Goal: Task Accomplishment & Management: Complete application form

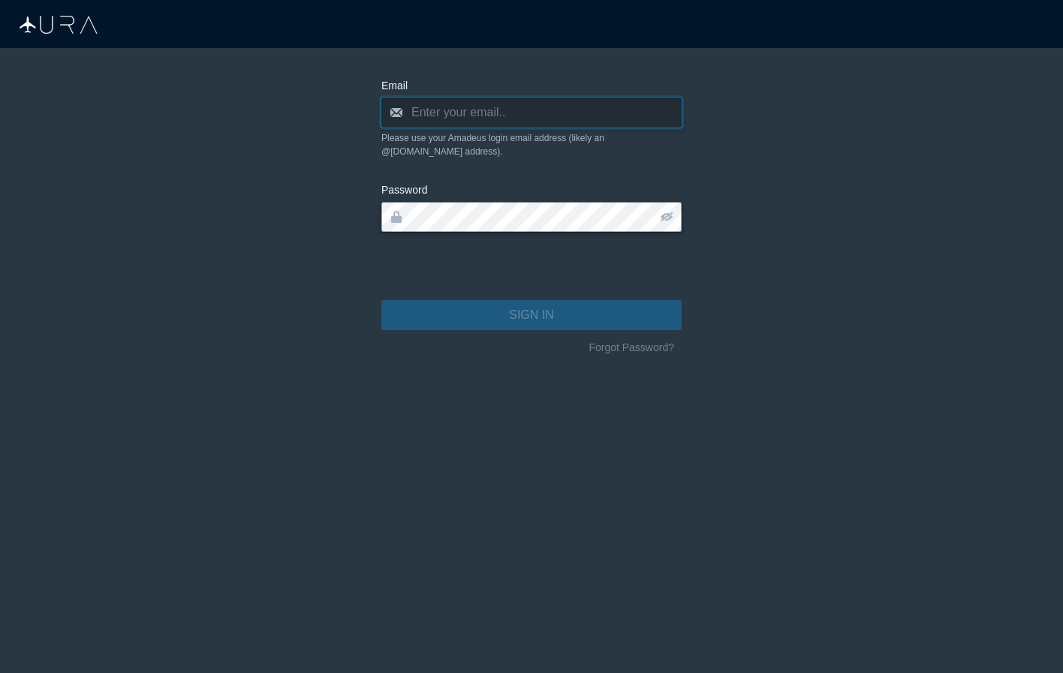
type input "[PERSON_NAME][EMAIL_ADDRESS][DOMAIN_NAME]"
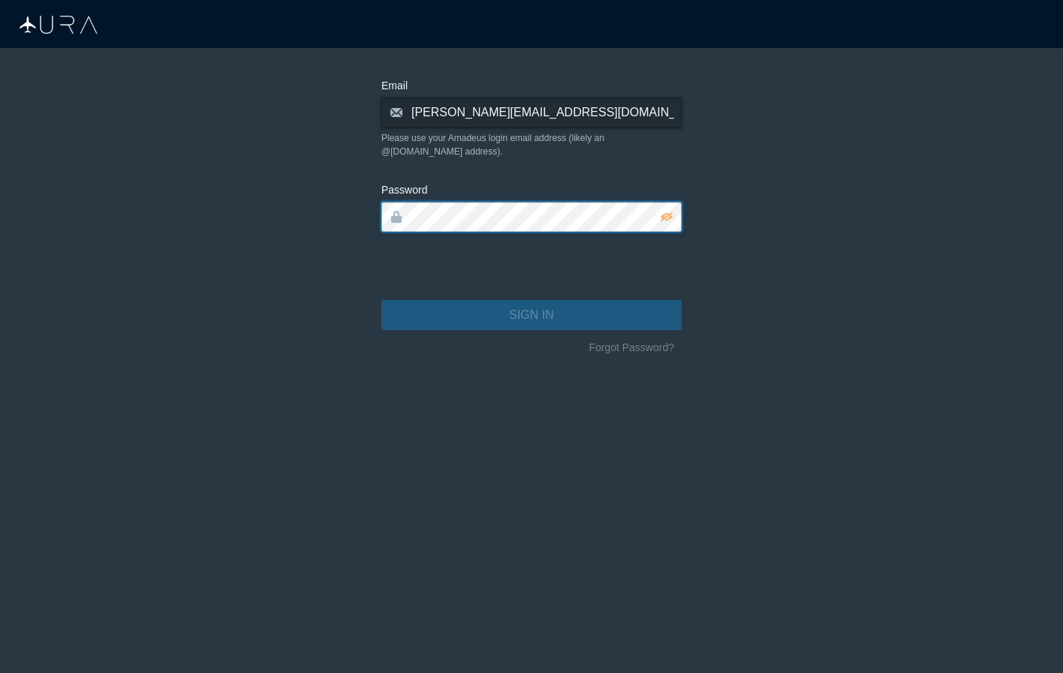
click at [531, 302] on button "SIGN IN" at bounding box center [531, 315] width 300 height 30
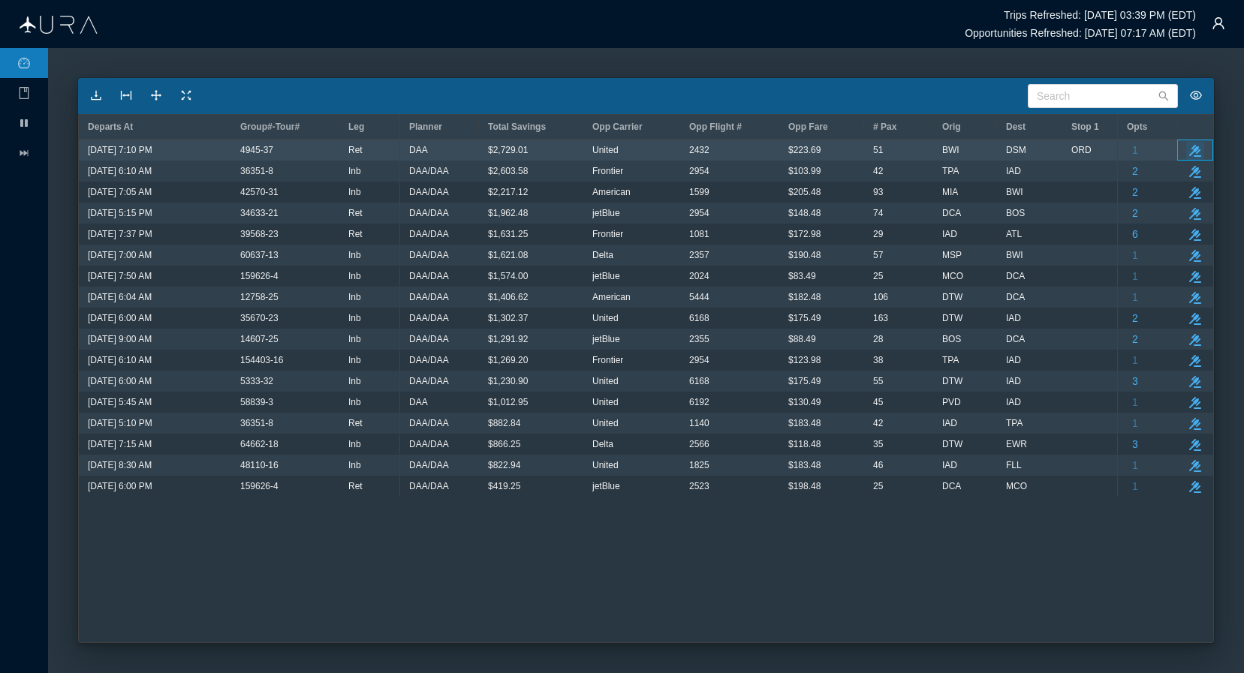
click at [1062, 152] on icon "button" at bounding box center [1195, 151] width 12 height 12
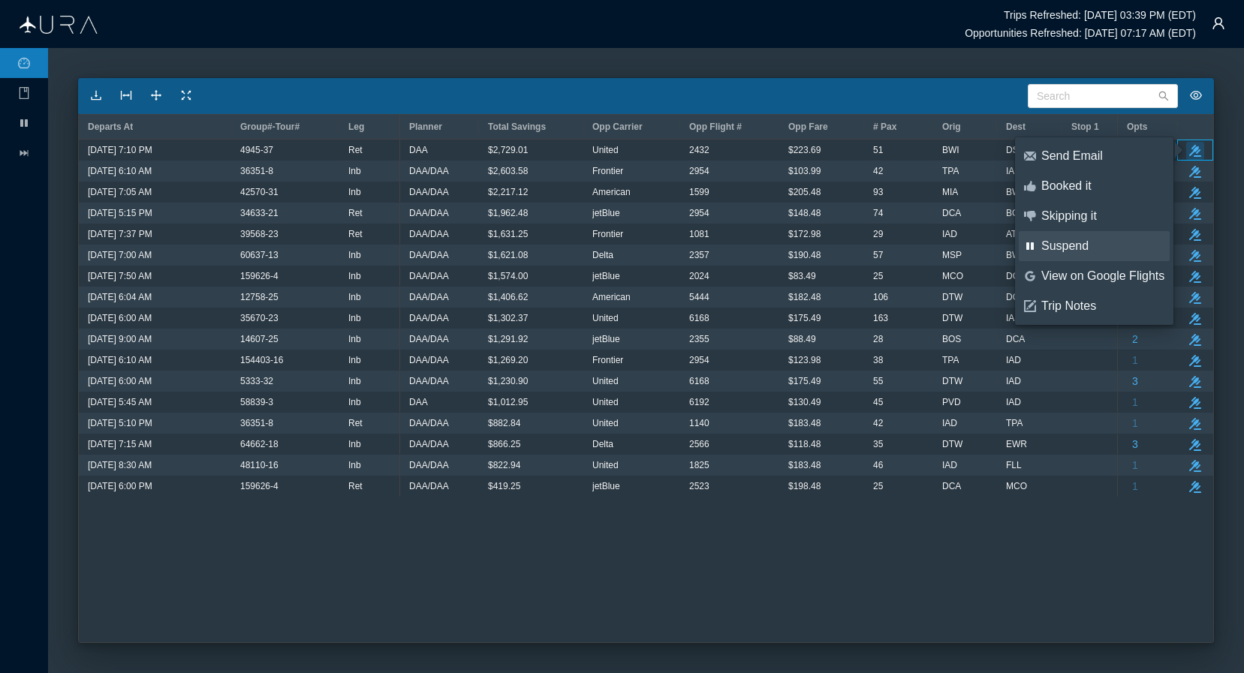
click at [1062, 244] on div "Suspend" at bounding box center [1102, 246] width 123 height 17
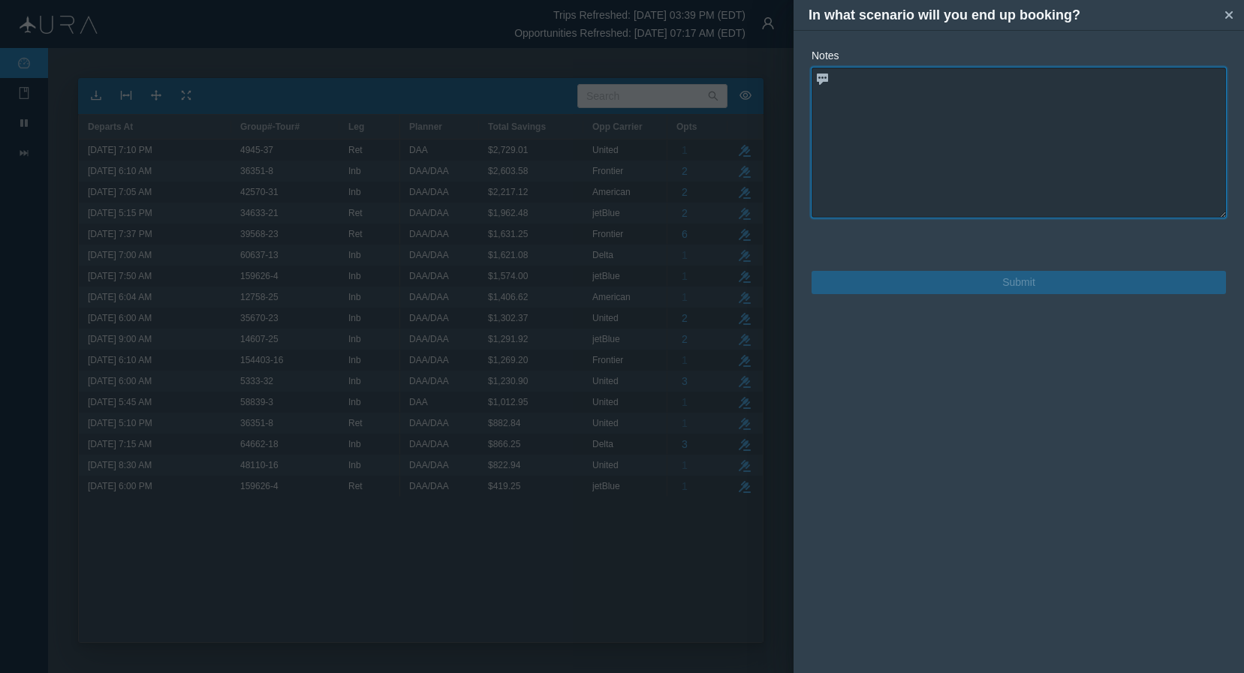
click at [1059, 170] on textarea at bounding box center [1019, 143] width 414 height 150
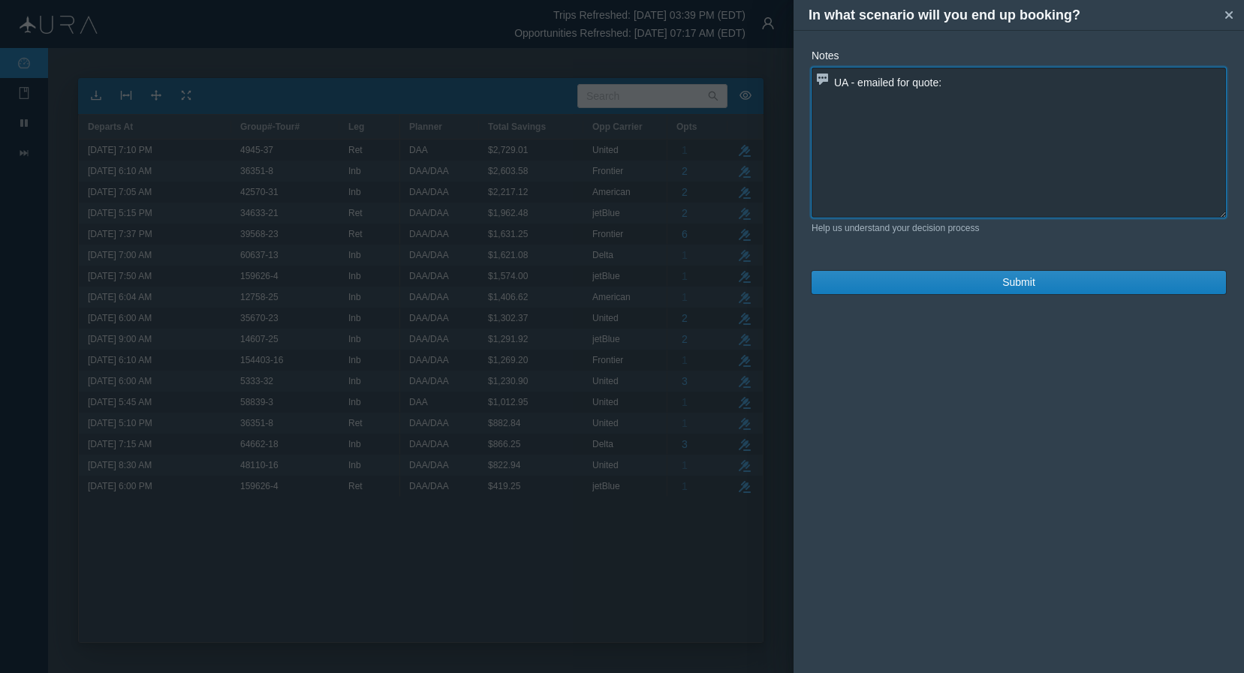
click at [1036, 81] on textarea "UA - emailed for quote:" at bounding box center [1019, 143] width 414 height 150
paste textarea "UA2432 10JUN BWI DSM 710P1045P"
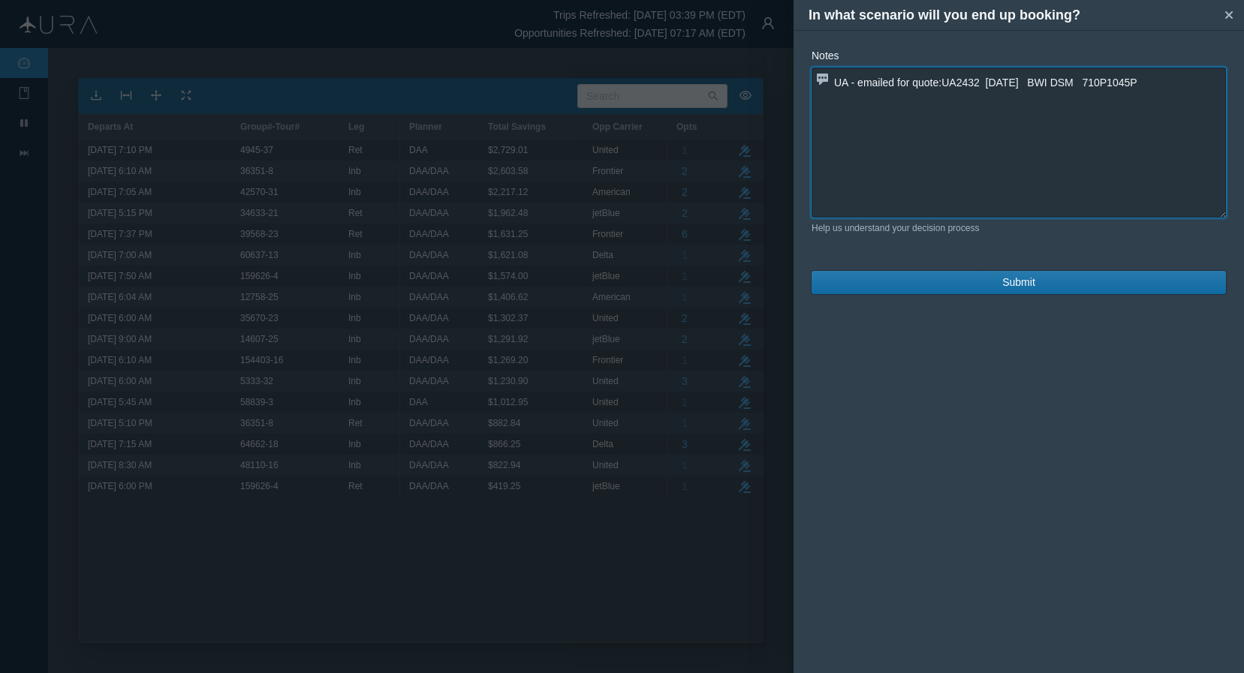
type textarea "UA - emailed for quote:UA2432 [DATE] BWI DSM 710P1045P"
click at [998, 284] on button "Submit" at bounding box center [1019, 282] width 414 height 23
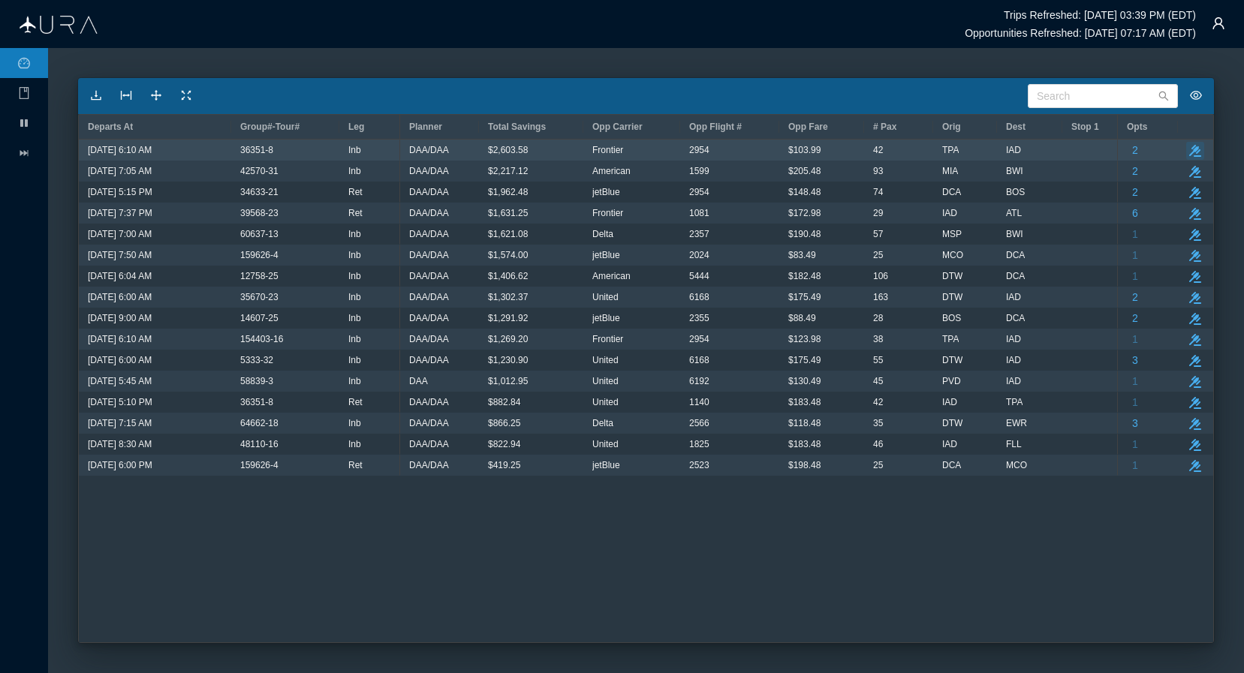
click at [1062, 152] on icon "take-action" at bounding box center [1195, 151] width 12 height 12
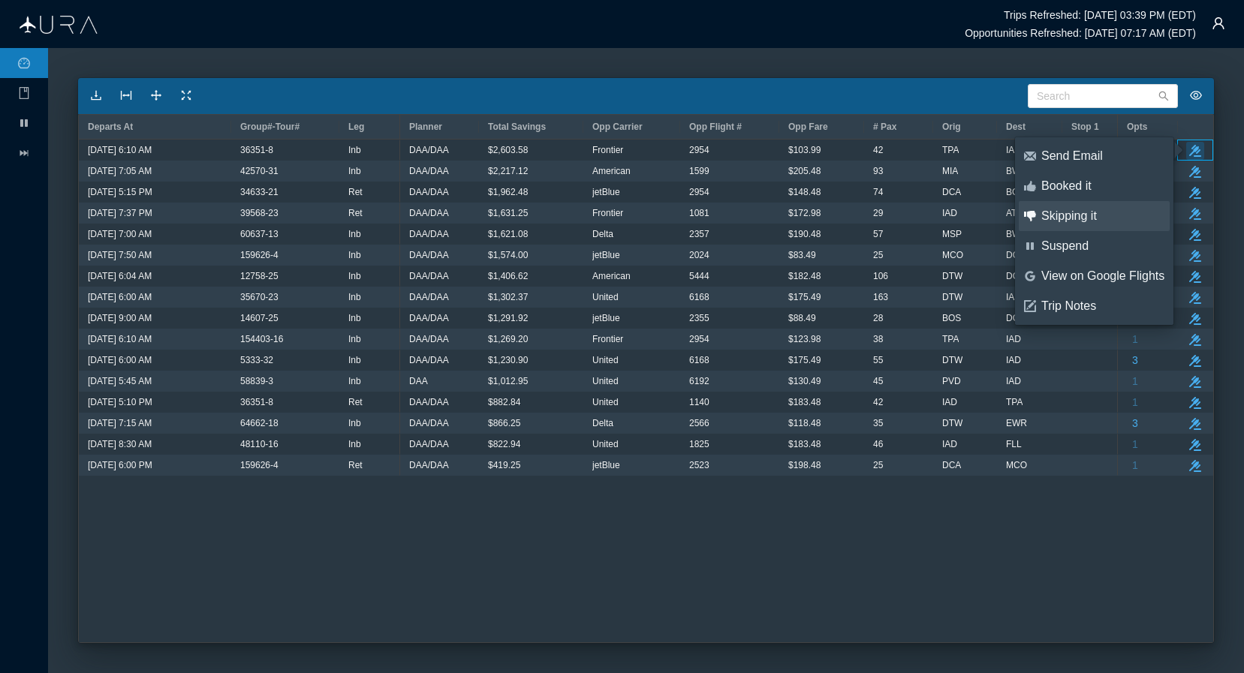
click at [1062, 221] on div "Skipping it" at bounding box center [1102, 216] width 123 height 17
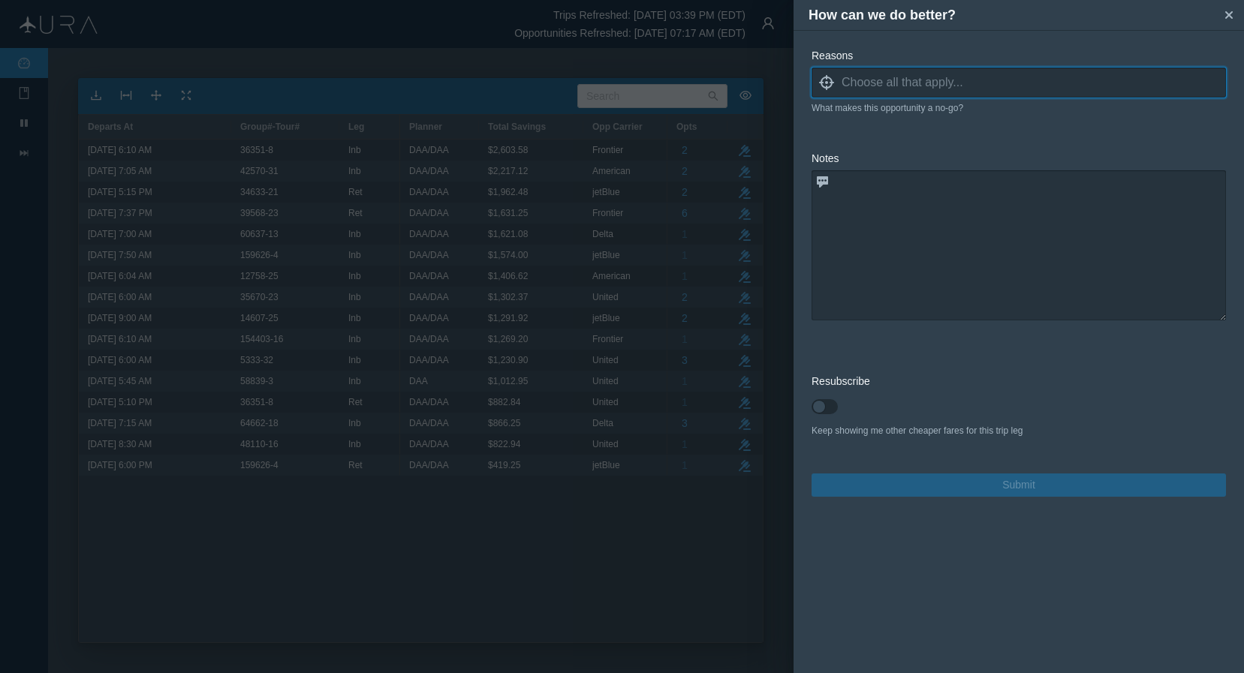
click at [948, 89] on input at bounding box center [1034, 82] width 384 height 23
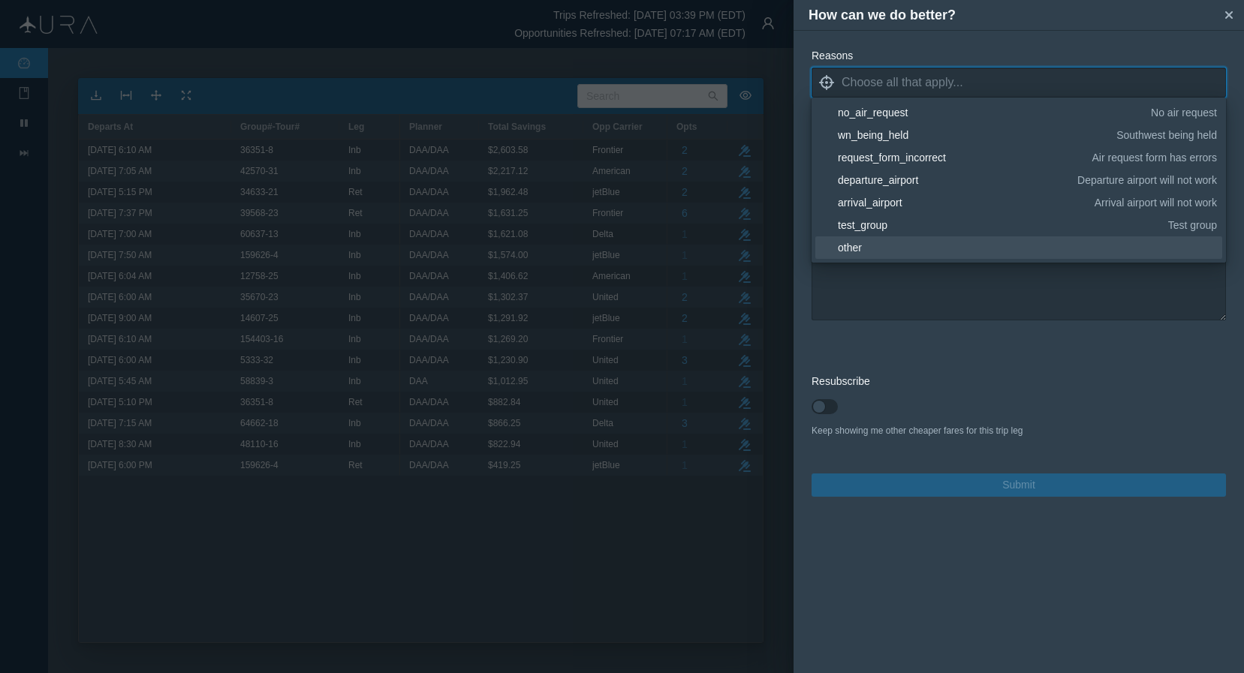
scroll to position [225, 0]
click at [855, 248] on div "other" at bounding box center [1025, 247] width 374 height 15
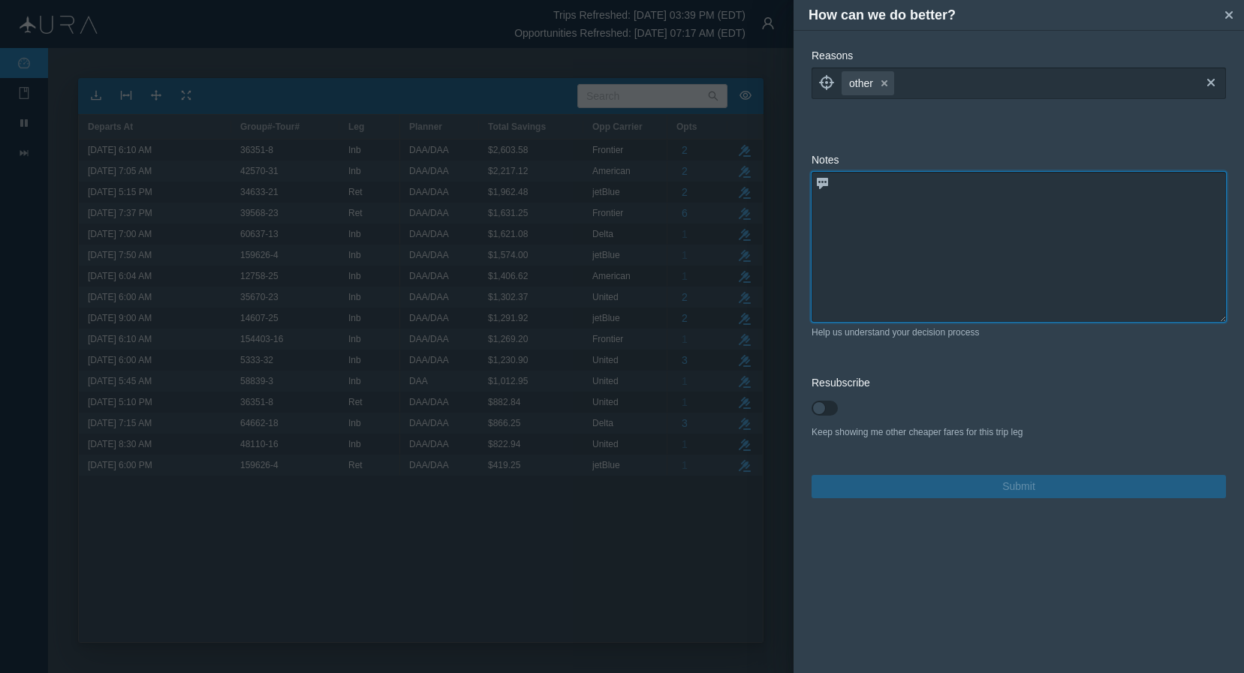
click at [908, 312] on textarea at bounding box center [1019, 247] width 414 height 150
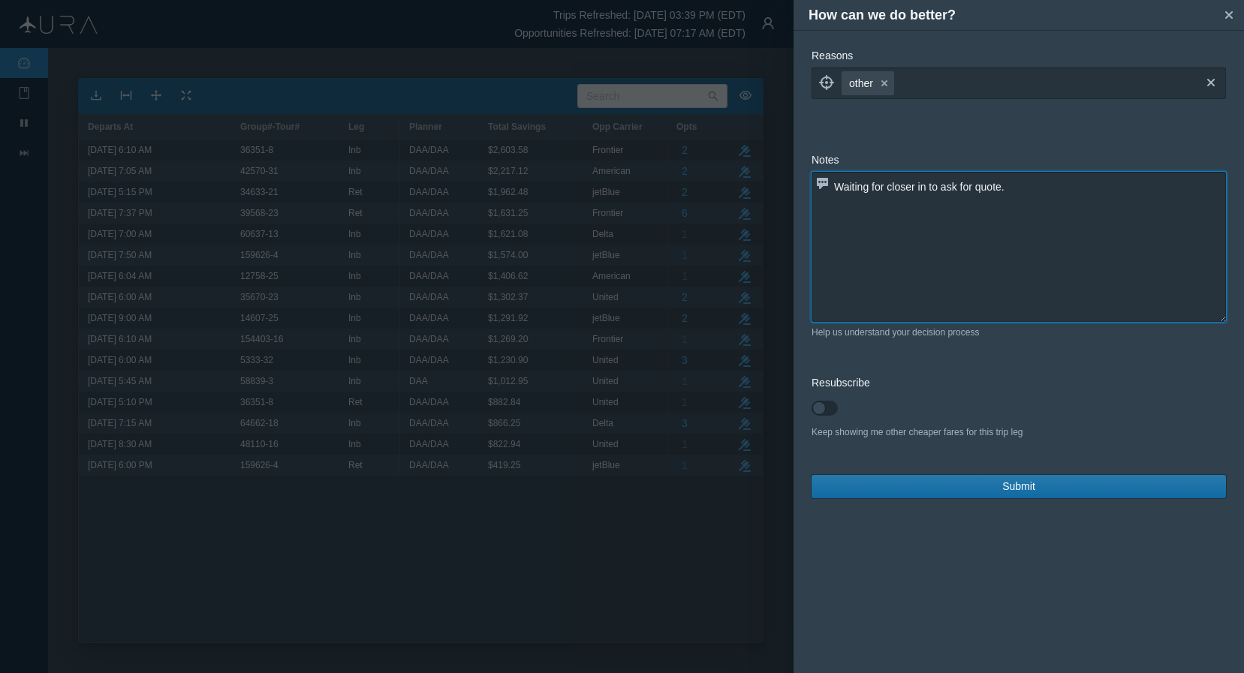
type textarea "Waiting for closer in to ask for quote."
click at [982, 479] on button "Submit" at bounding box center [1019, 486] width 414 height 23
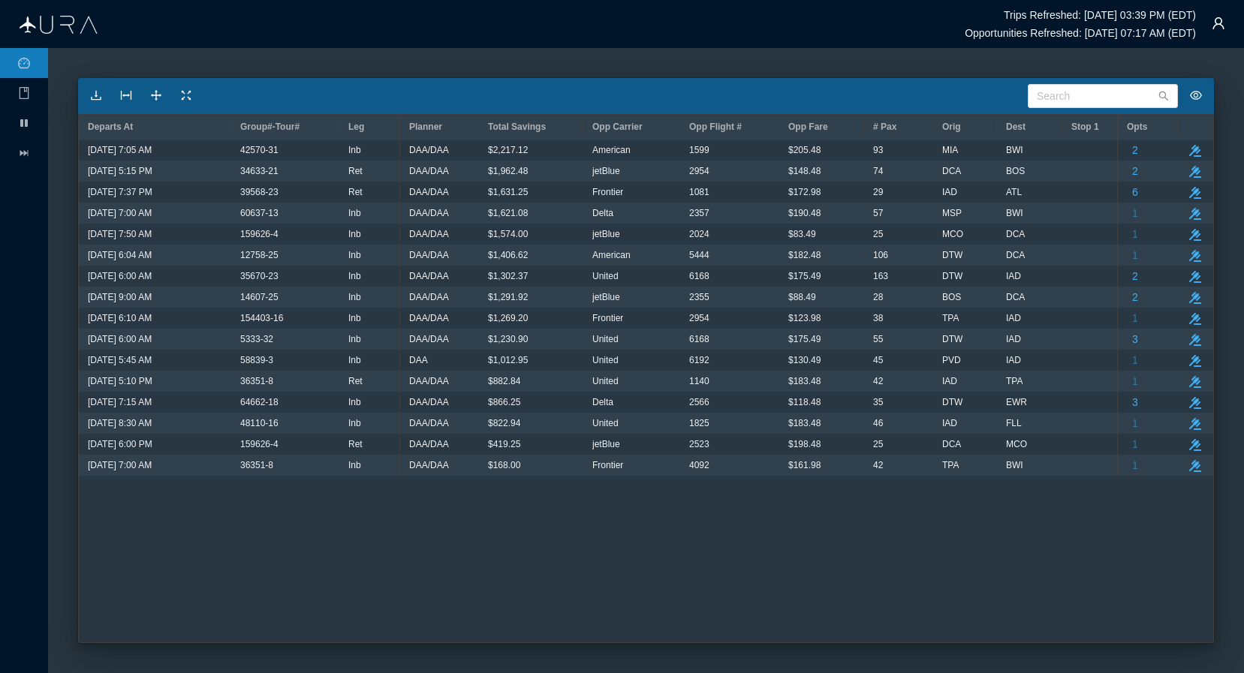
click at [601, 544] on div "DAA/DAA $168.00 Frontier 4092 $161.98 42 TPA BWI 93 MIA BWI $205.48 DAA/DAA $2,…" at bounding box center [758, 391] width 717 height 503
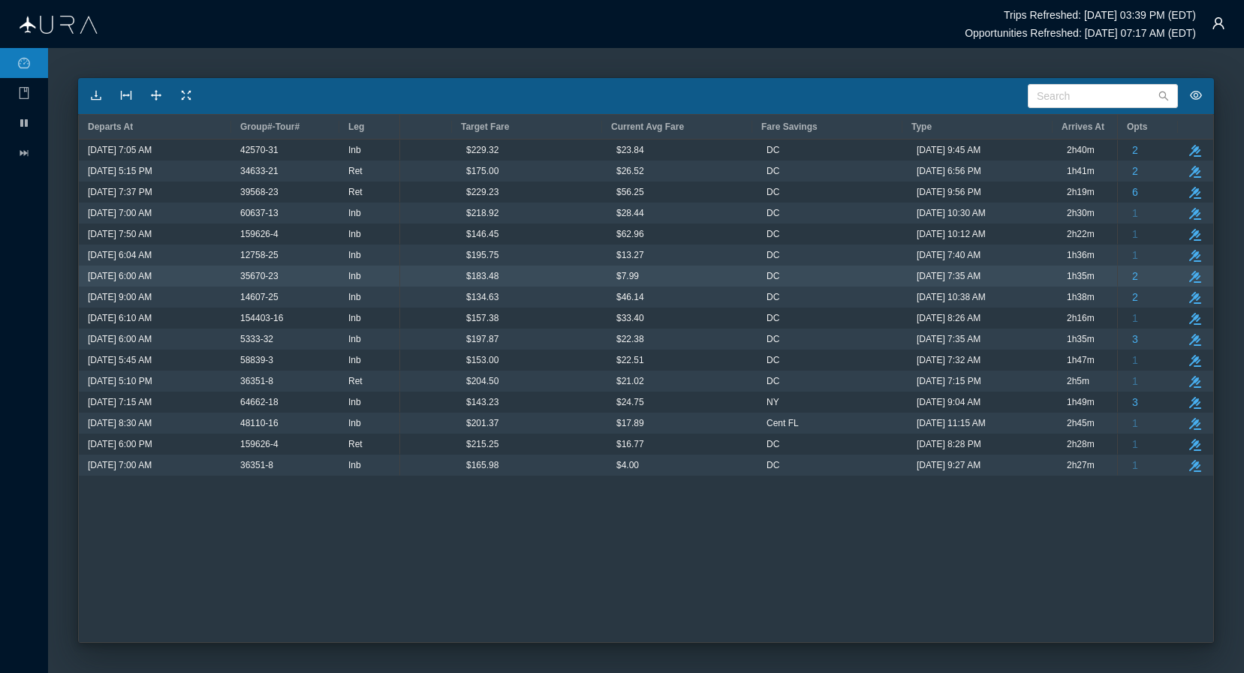
scroll to position [0, 1030]
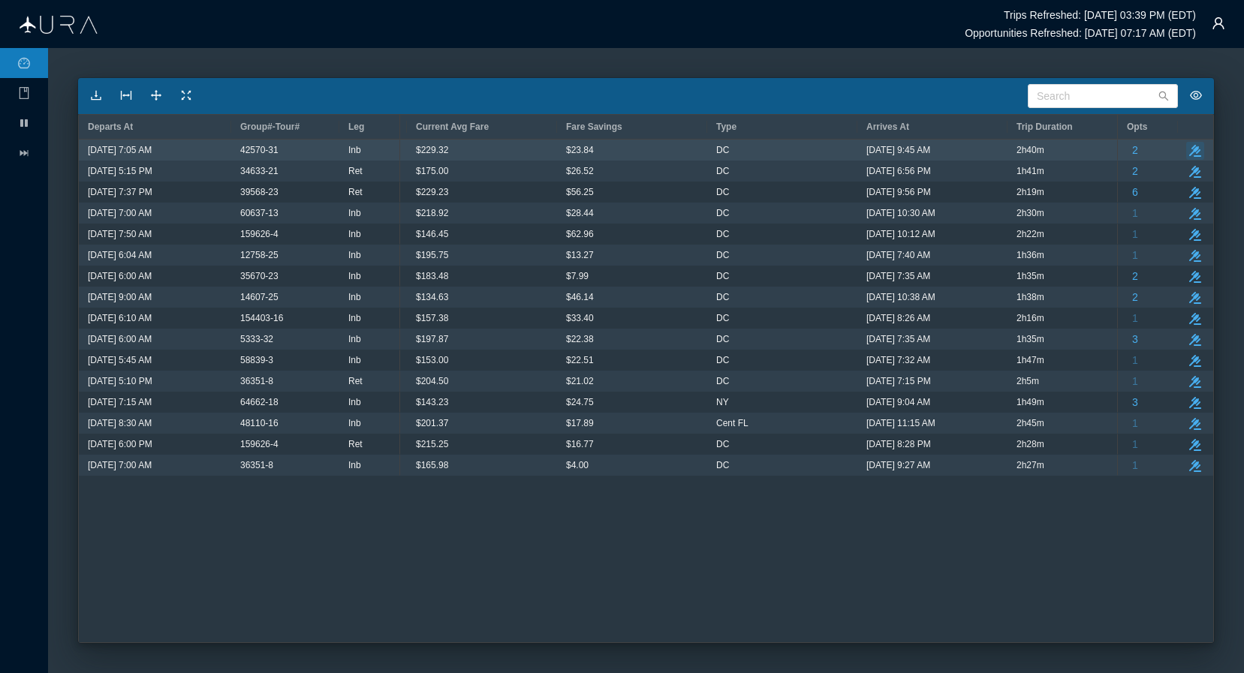
click at [1062, 153] on icon "button" at bounding box center [1195, 151] width 12 height 12
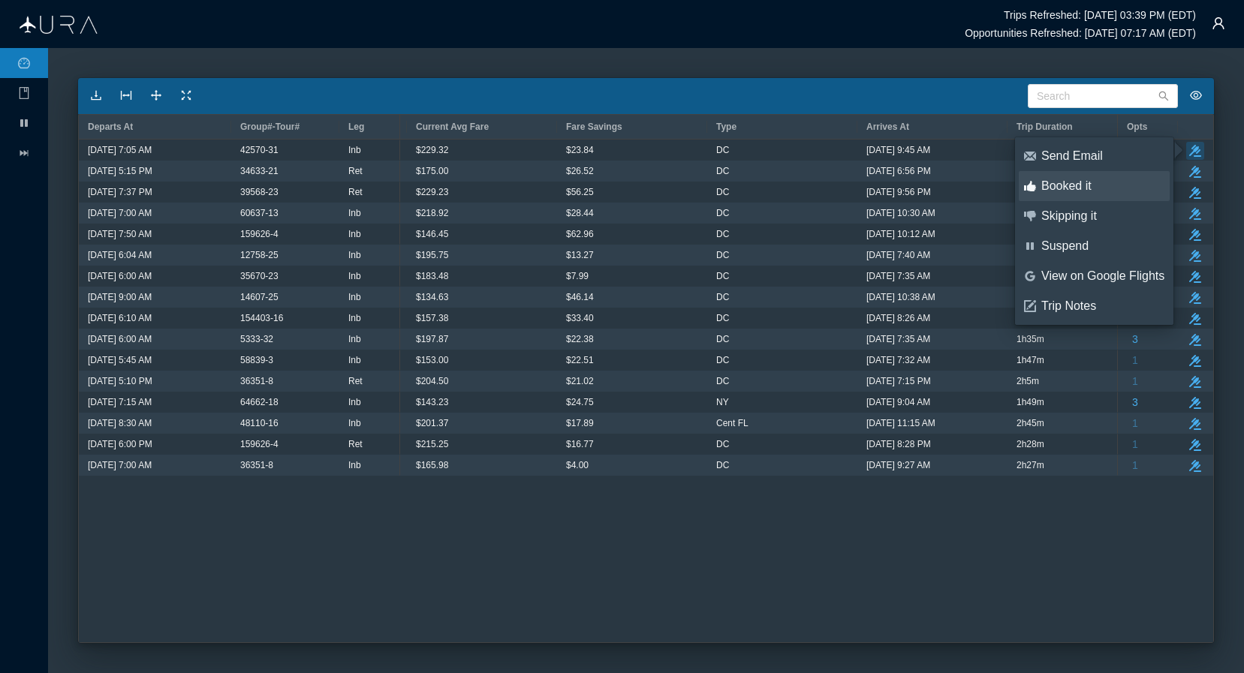
click at [1062, 191] on div "Booked it" at bounding box center [1102, 186] width 123 height 17
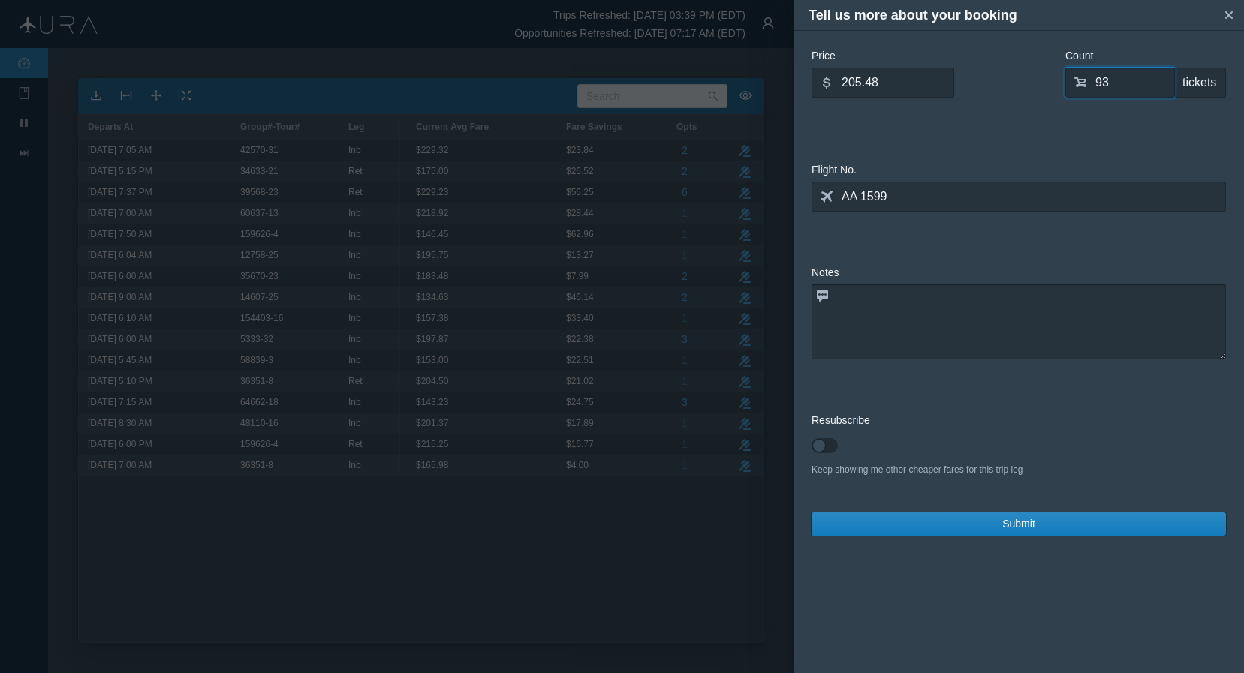
click at [1062, 79] on input "93" at bounding box center [1120, 83] width 110 height 30
type input "0"
type input "55"
click at [1058, 480] on form "Price dollar 205.48 What is the average ticket price? Count shopping-cart 55 ti…" at bounding box center [1019, 292] width 414 height 488
drag, startPoint x: 893, startPoint y: 83, endPoint x: 742, endPoint y: 83, distance: 150.9
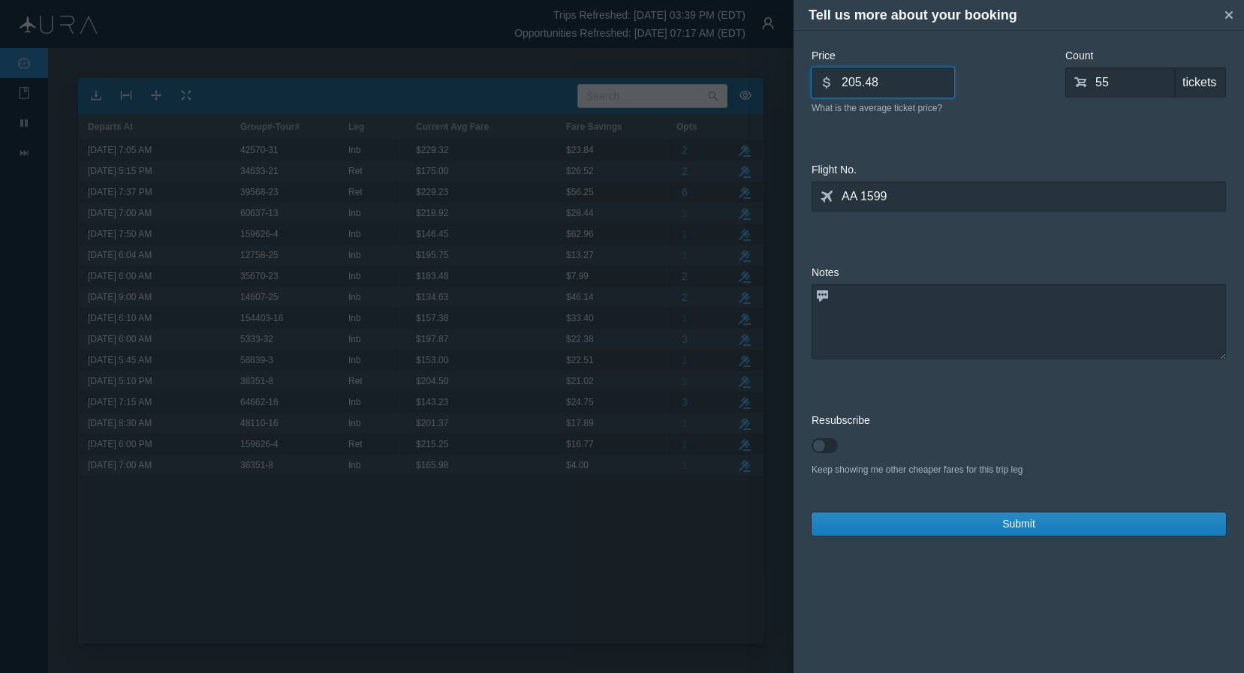
click at [742, 83] on div "Tell us more about your booking small-cross Price dollar 205.48 What is the ave…" at bounding box center [622, 336] width 1244 height 673
type input "167.80"
click at [1014, 122] on div "Price dollar 167.80 What is the average ticket price? Count shopping-cart 55 ti…" at bounding box center [1019, 87] width 414 height 78
click at [920, 324] on textarea at bounding box center [1019, 322] width 414 height 75
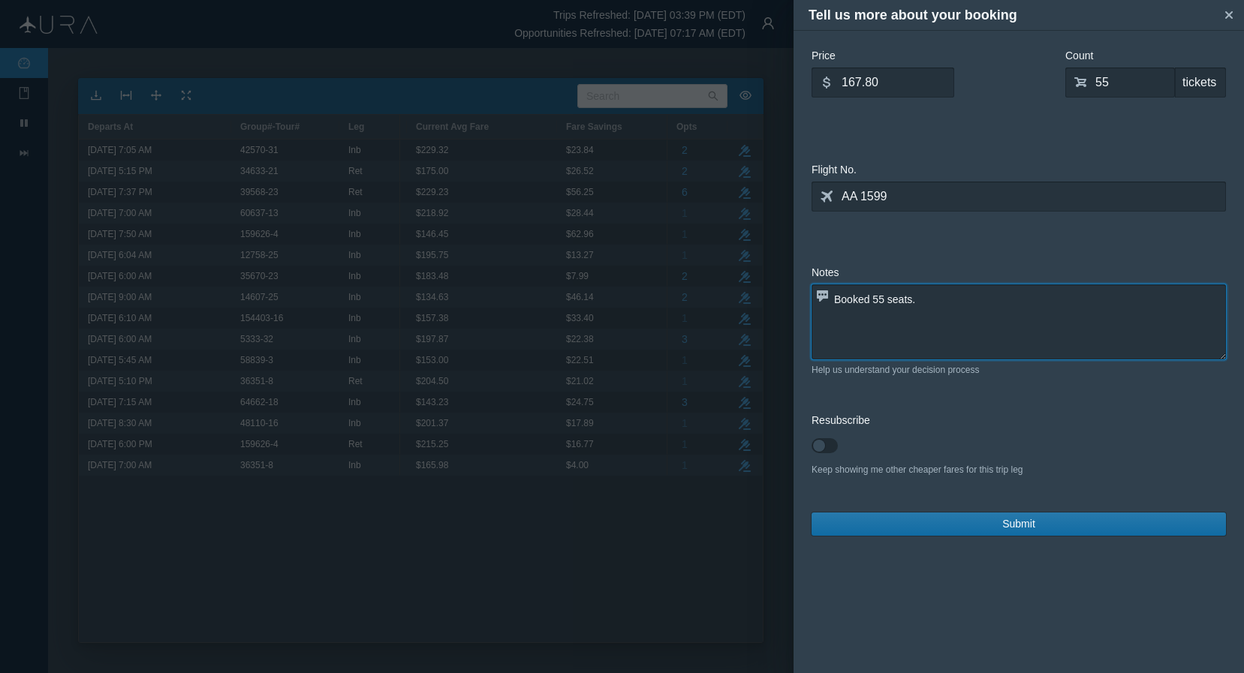
type textarea "Booked 55 seats."
click at [1038, 520] on button "Submit" at bounding box center [1019, 524] width 414 height 23
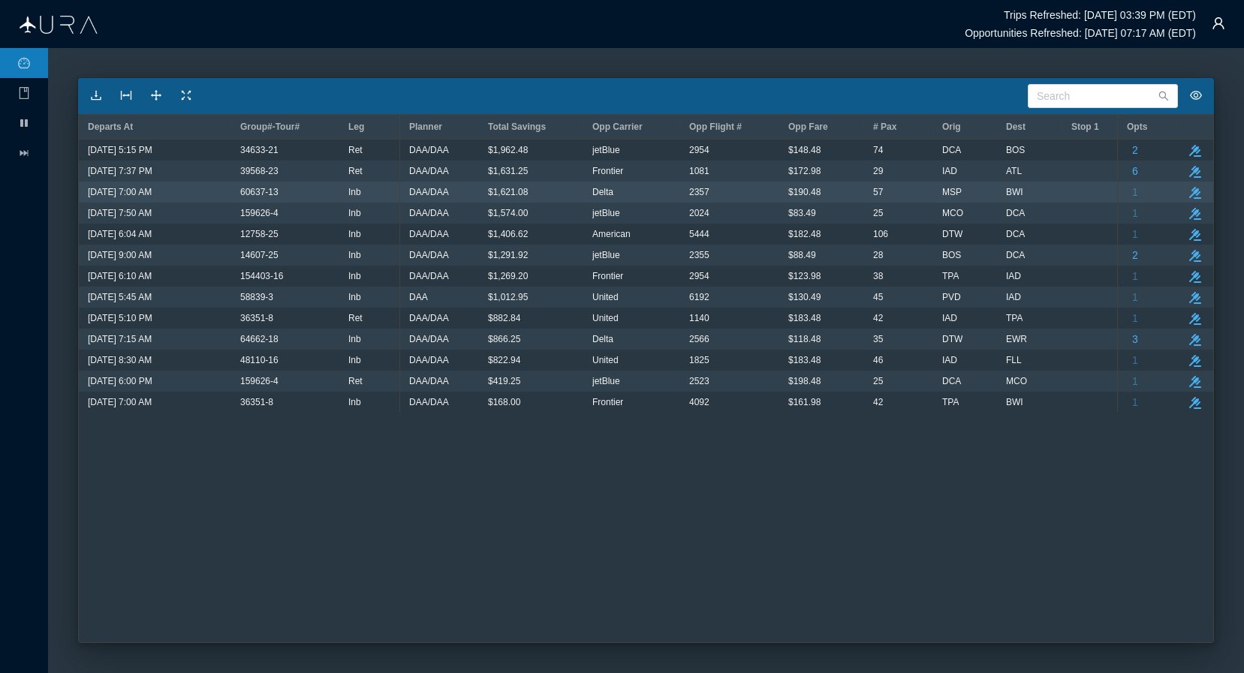
scroll to position [0, 0]
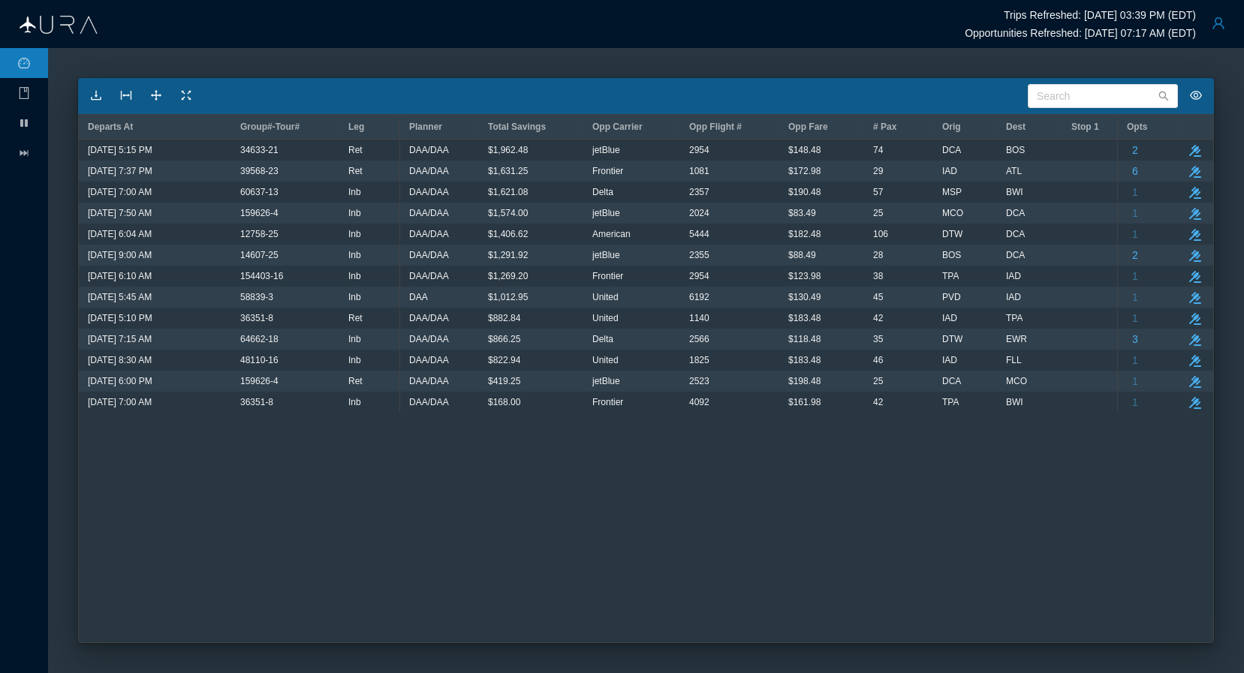
click at [1062, 21] on button "button" at bounding box center [1218, 23] width 30 height 30
click at [1062, 119] on div "Logout" at bounding box center [1181, 116] width 100 height 17
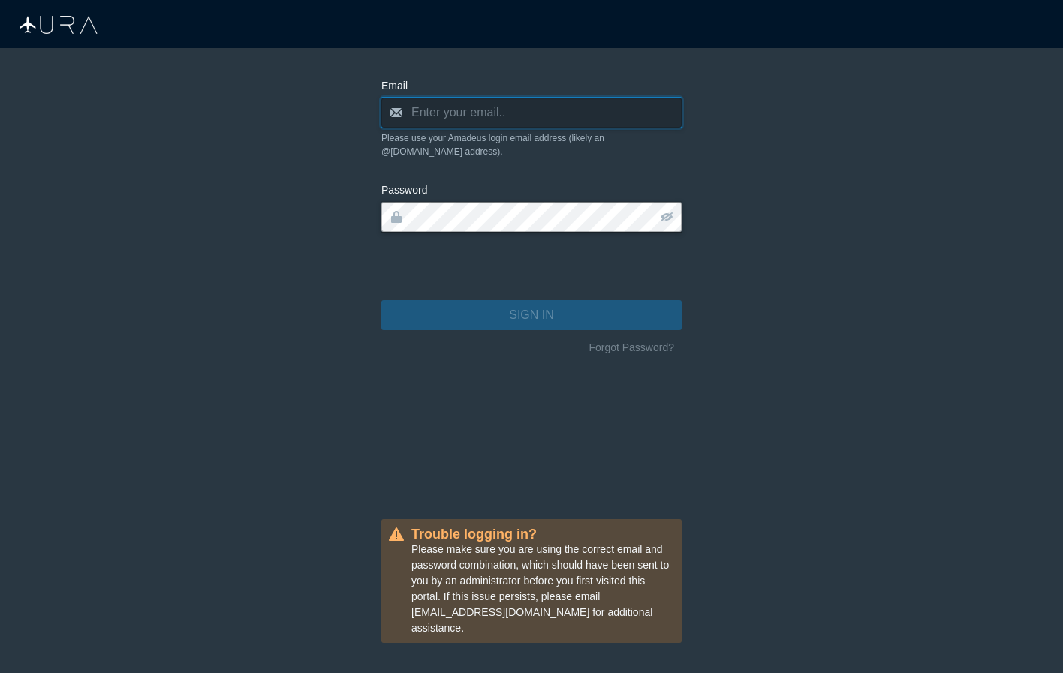
type input "[PERSON_NAME][EMAIL_ADDRESS][DOMAIN_NAME]"
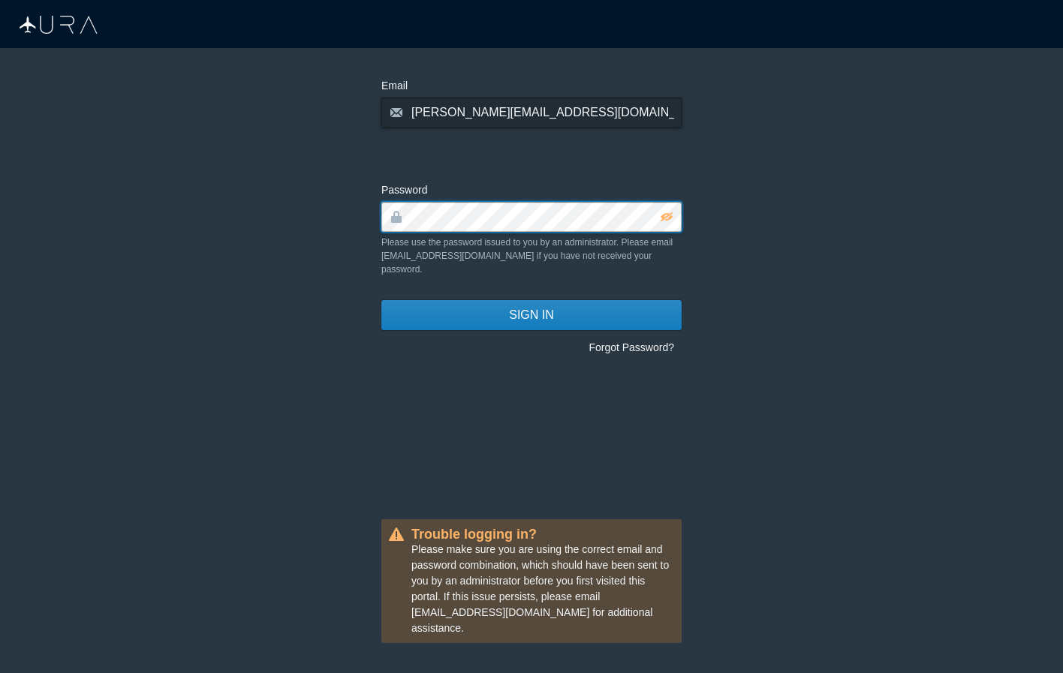
click at [531, 302] on button "SIGN IN" at bounding box center [531, 315] width 300 height 30
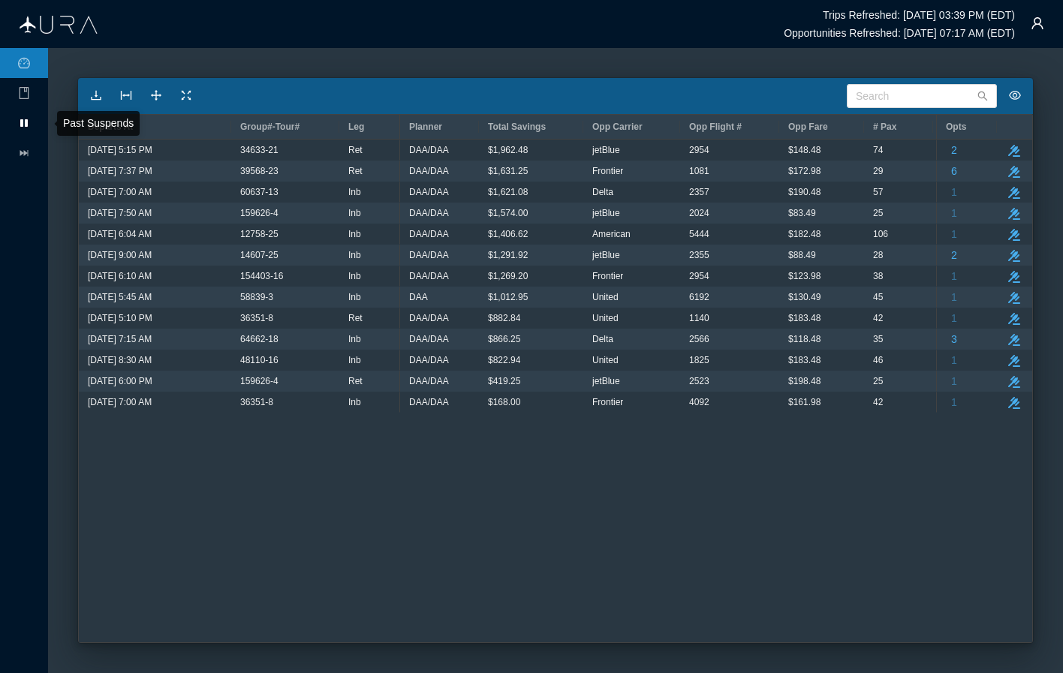
click at [26, 121] on icon at bounding box center [24, 123] width 8 height 8
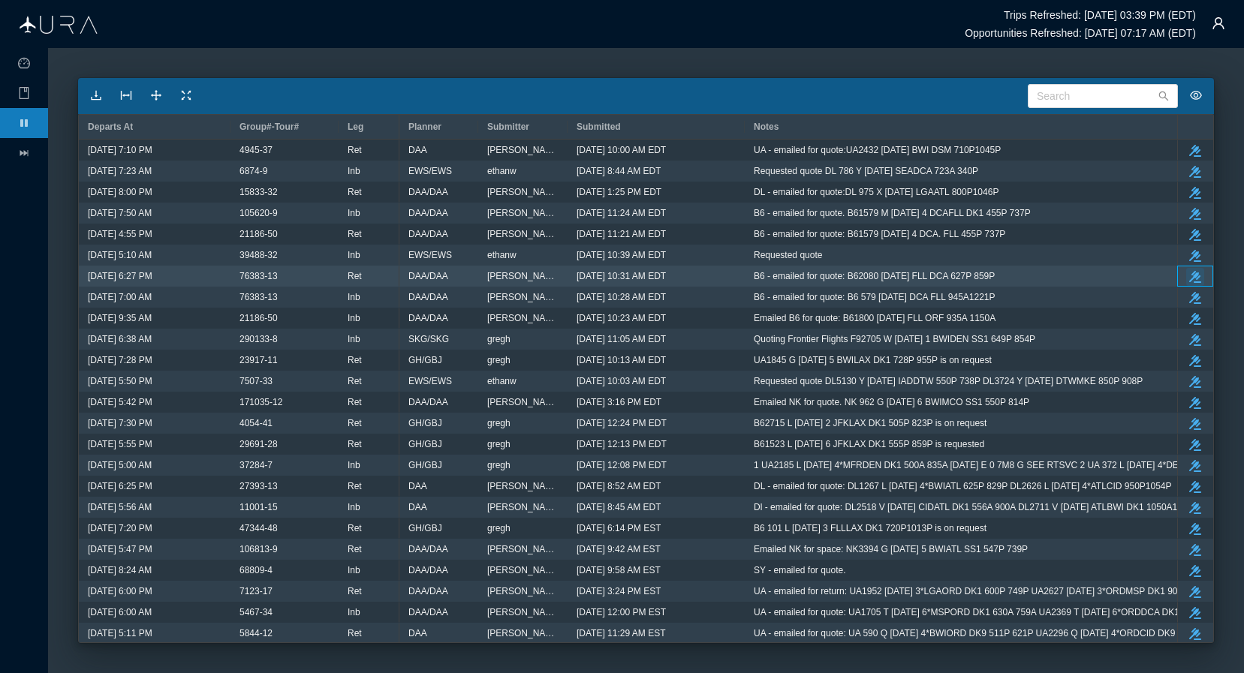
click at [1062, 276] on icon "button" at bounding box center [1195, 277] width 12 height 12
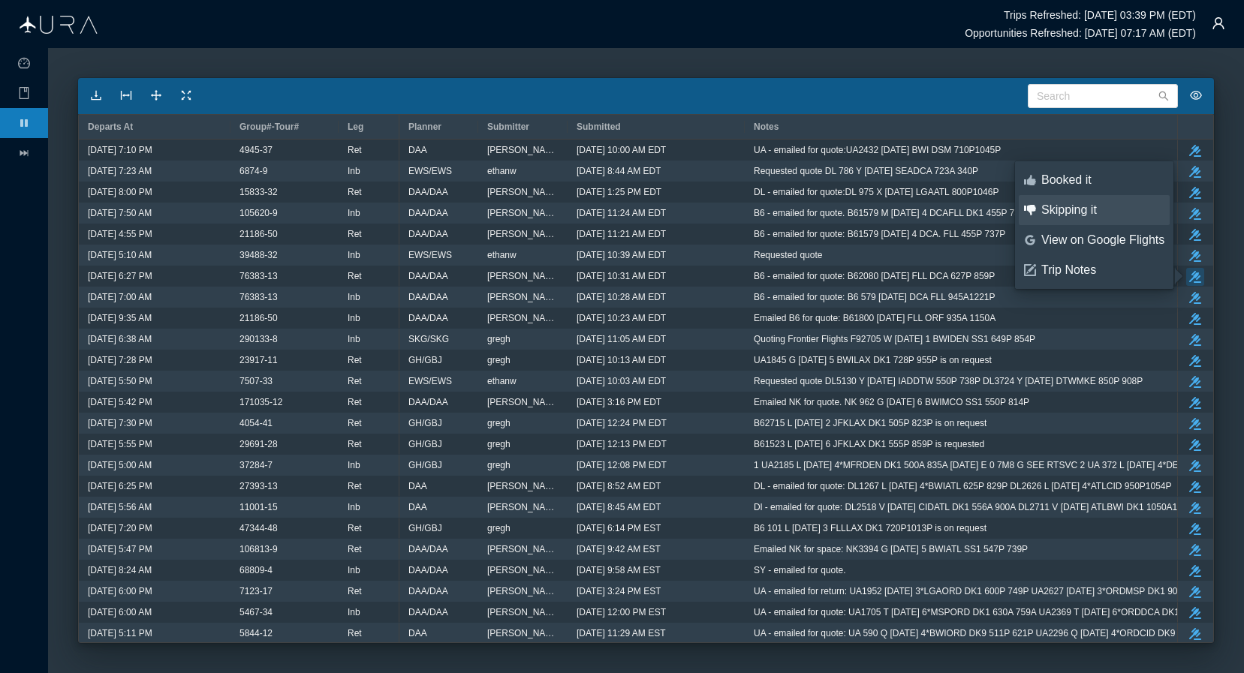
click at [1062, 206] on div "Skipping it" at bounding box center [1102, 210] width 123 height 17
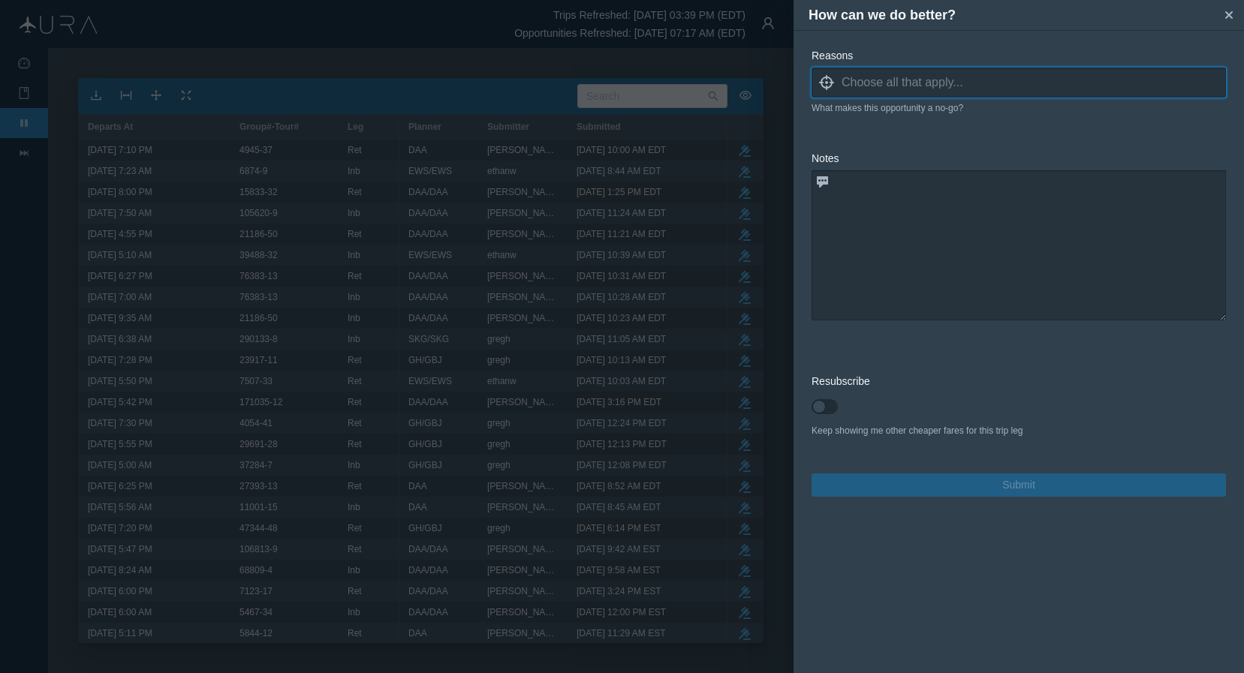
type input "0"
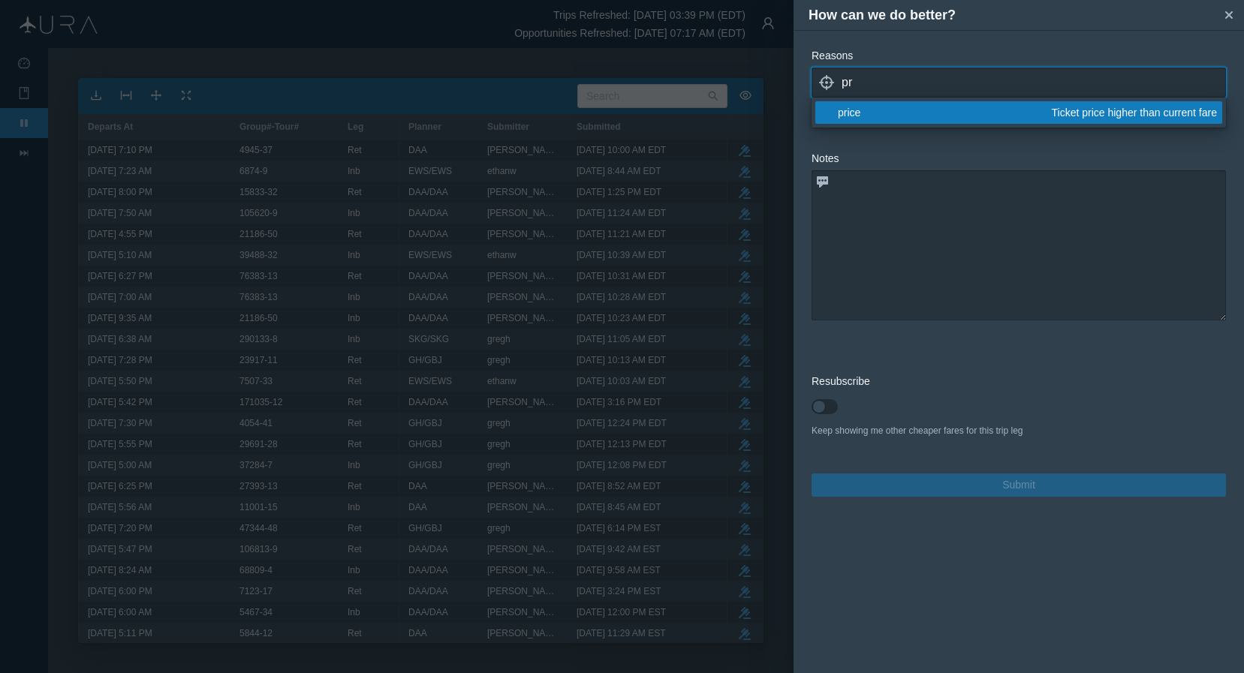
type input "pr"
click at [855, 108] on div "price" at bounding box center [942, 112] width 209 height 15
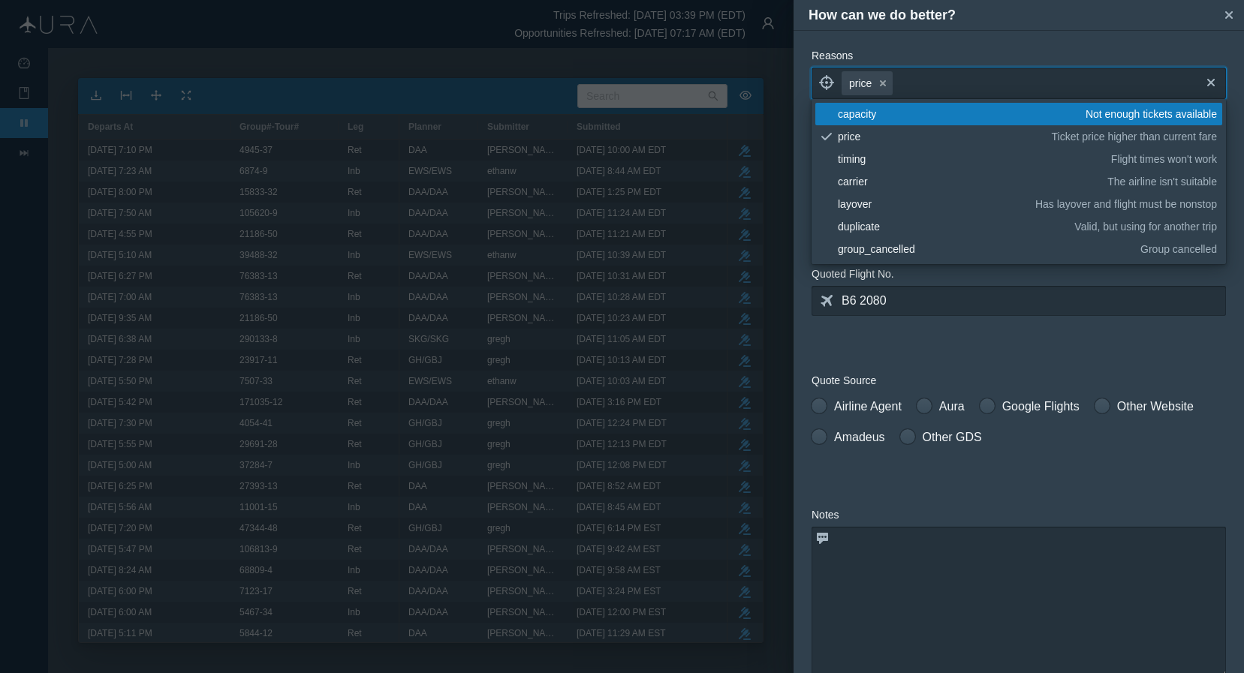
click at [1062, 342] on form "Reasons locate price small-cross cross blank capacity Not enough tickets availa…" at bounding box center [1019, 450] width 414 height 805
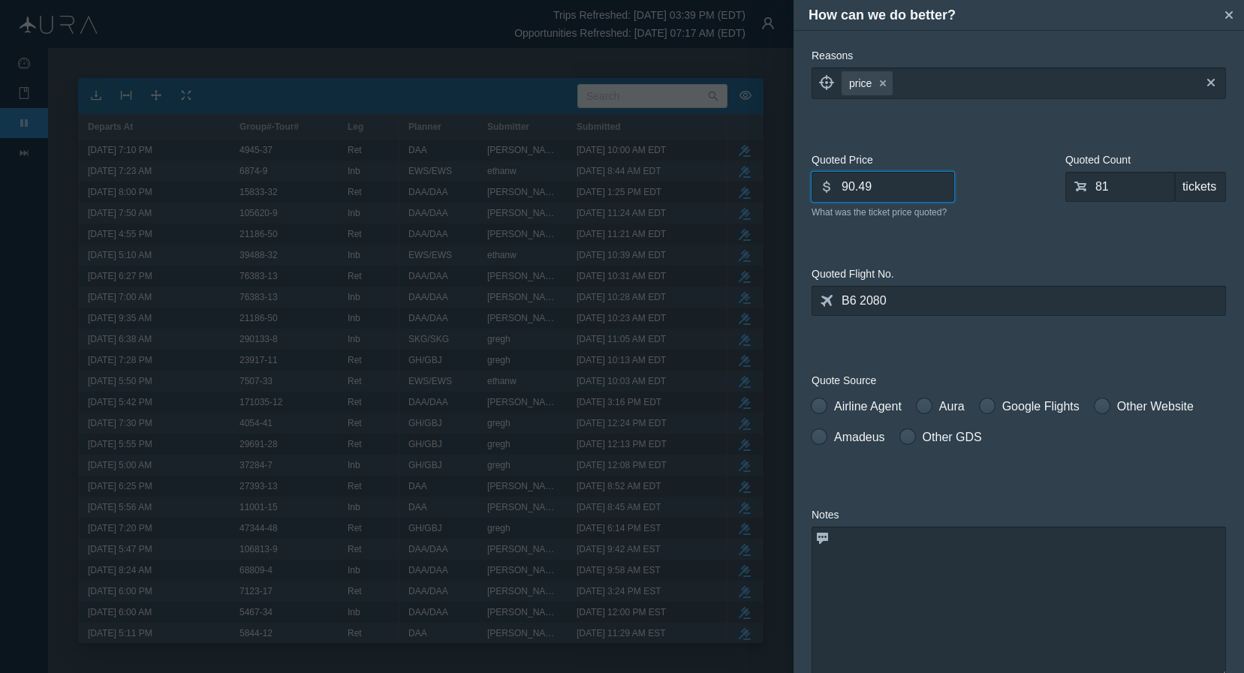
drag, startPoint x: 889, startPoint y: 187, endPoint x: 753, endPoint y: 175, distance: 136.4
click at [753, 175] on div "How can we do better? small-cross Reasons locate price small-cross cross What m…" at bounding box center [622, 336] width 1244 height 673
type input "230.30"
click at [821, 407] on span at bounding box center [819, 406] width 15 height 15
click at [821, 407] on input "Airline Agent" at bounding box center [817, 403] width 11 height 11
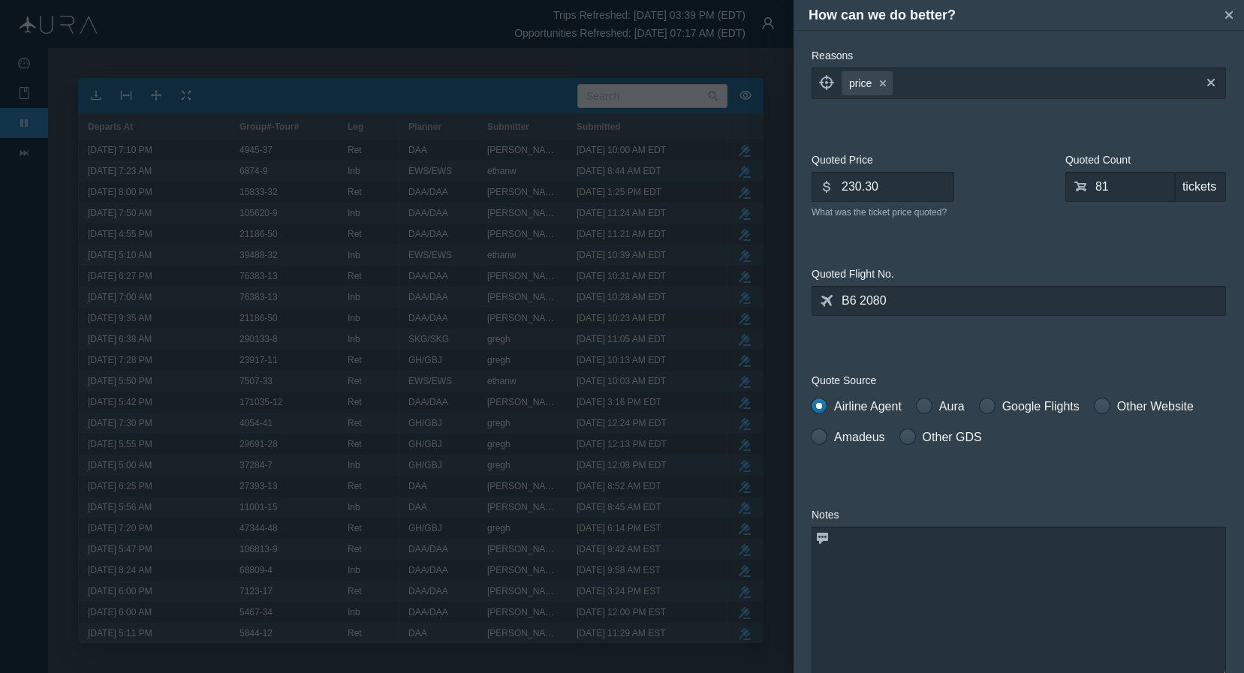
radio input "true"
click at [920, 574] on textarea at bounding box center [1019, 602] width 414 height 150
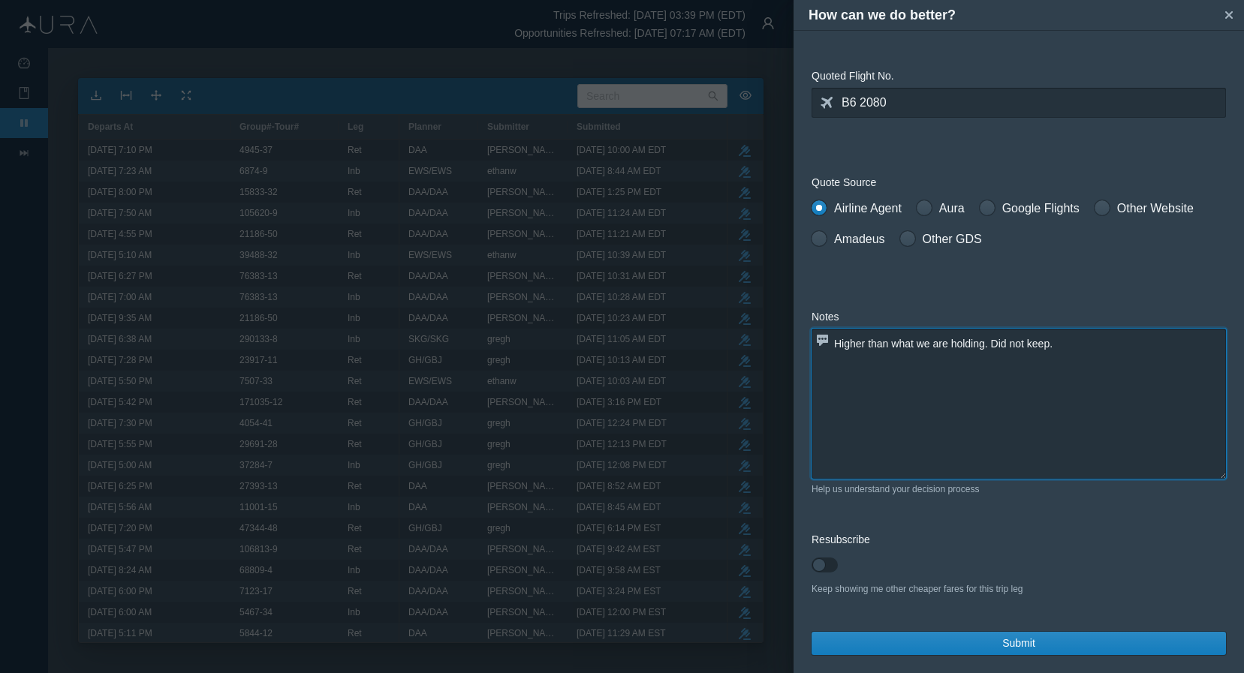
scroll to position [198, 0]
type textarea "Higher than what we are holding. Did not keep."
click at [1017, 646] on span "Submit" at bounding box center [1018, 644] width 33 height 16
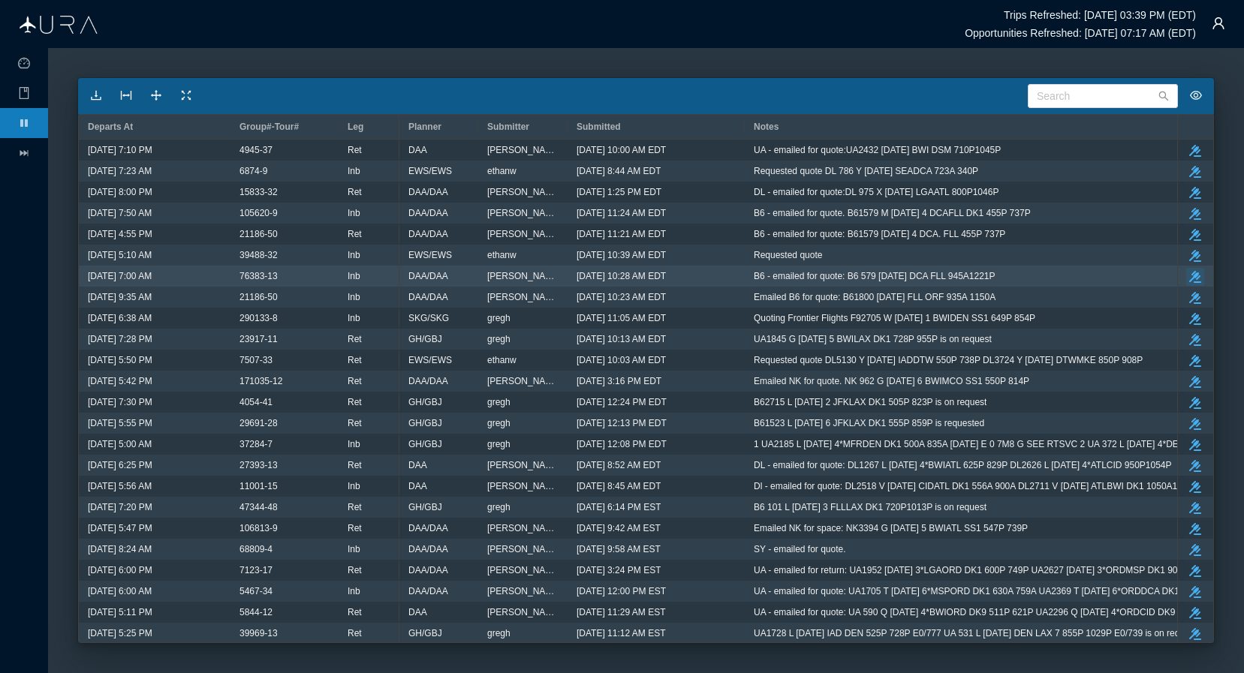
click at [1062, 276] on icon "button" at bounding box center [1195, 277] width 12 height 12
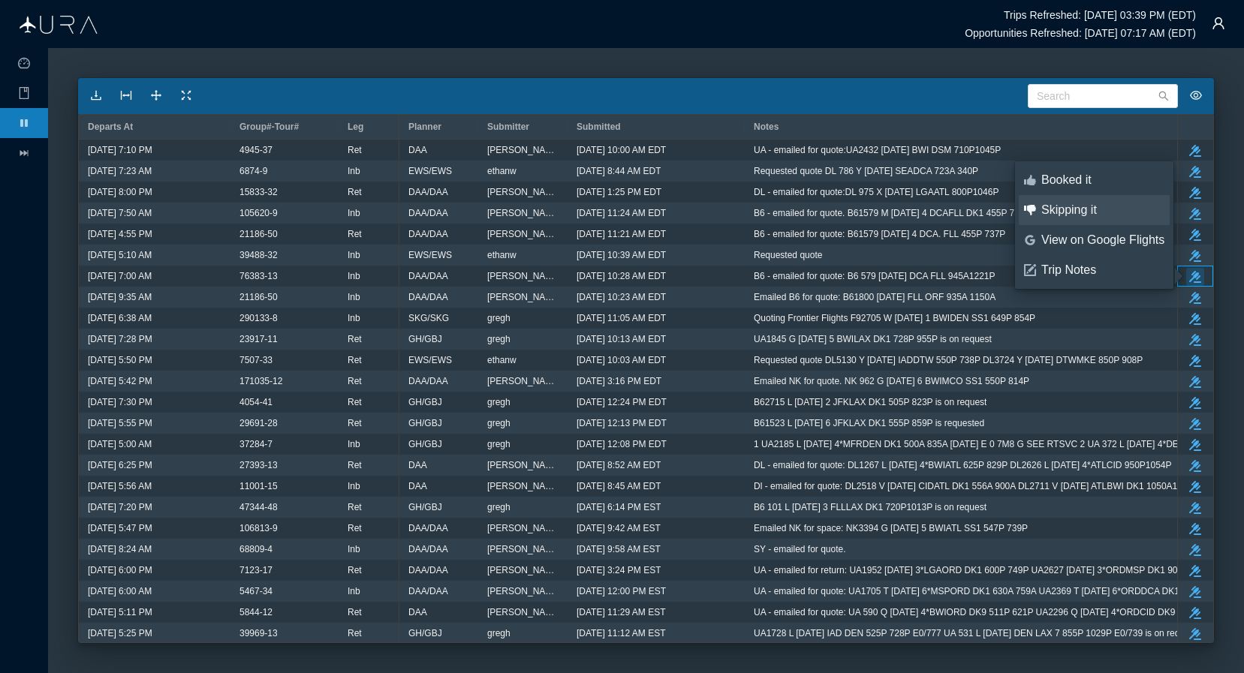
click at [1062, 209] on div "Skipping it" at bounding box center [1102, 210] width 123 height 17
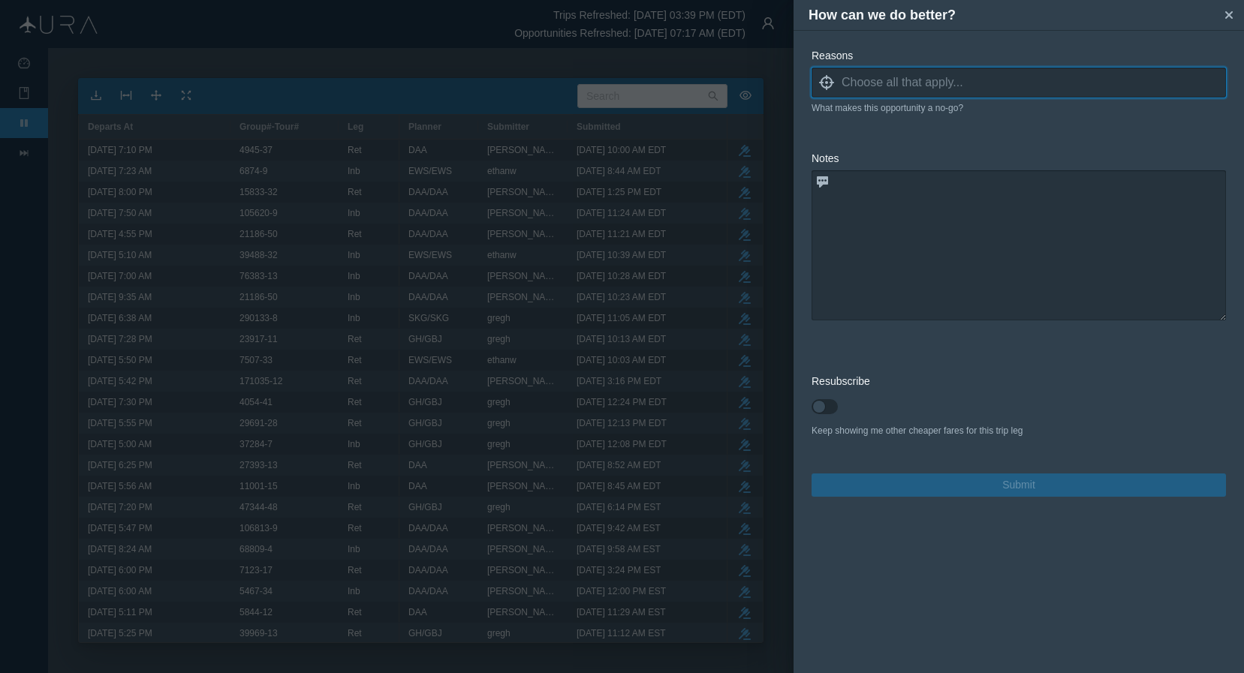
click at [1001, 89] on input at bounding box center [1034, 82] width 384 height 23
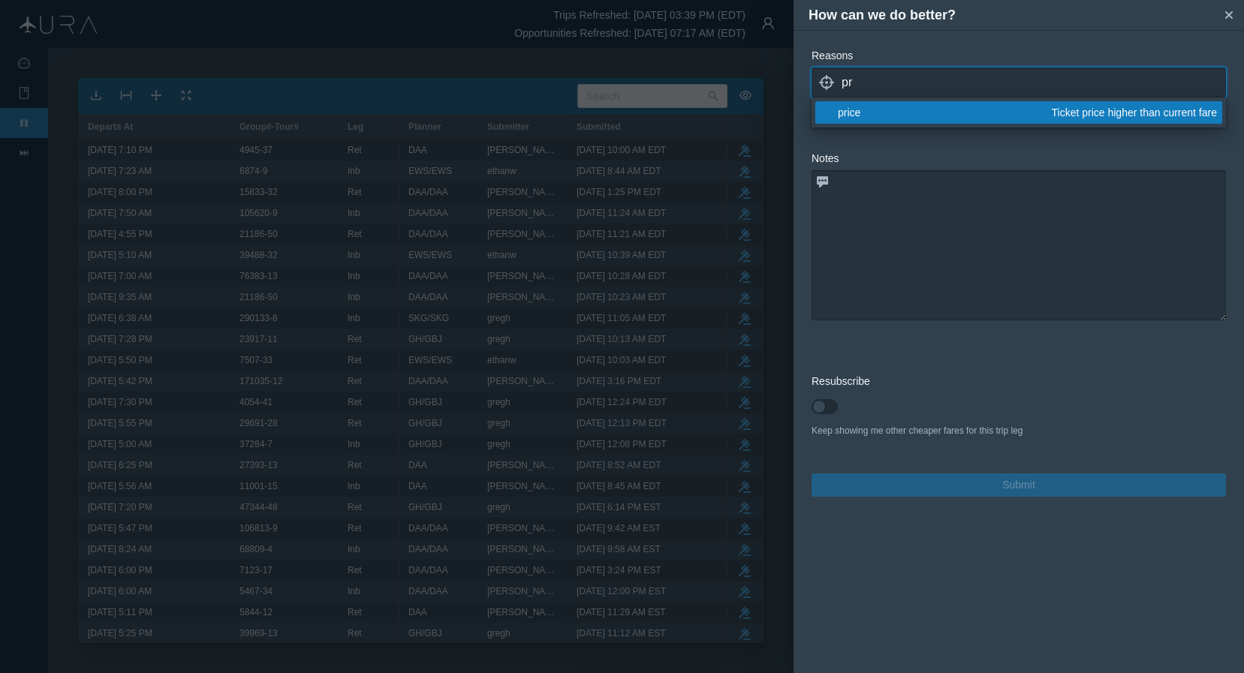
type input "pr"
click at [887, 114] on div "price" at bounding box center [942, 112] width 209 height 15
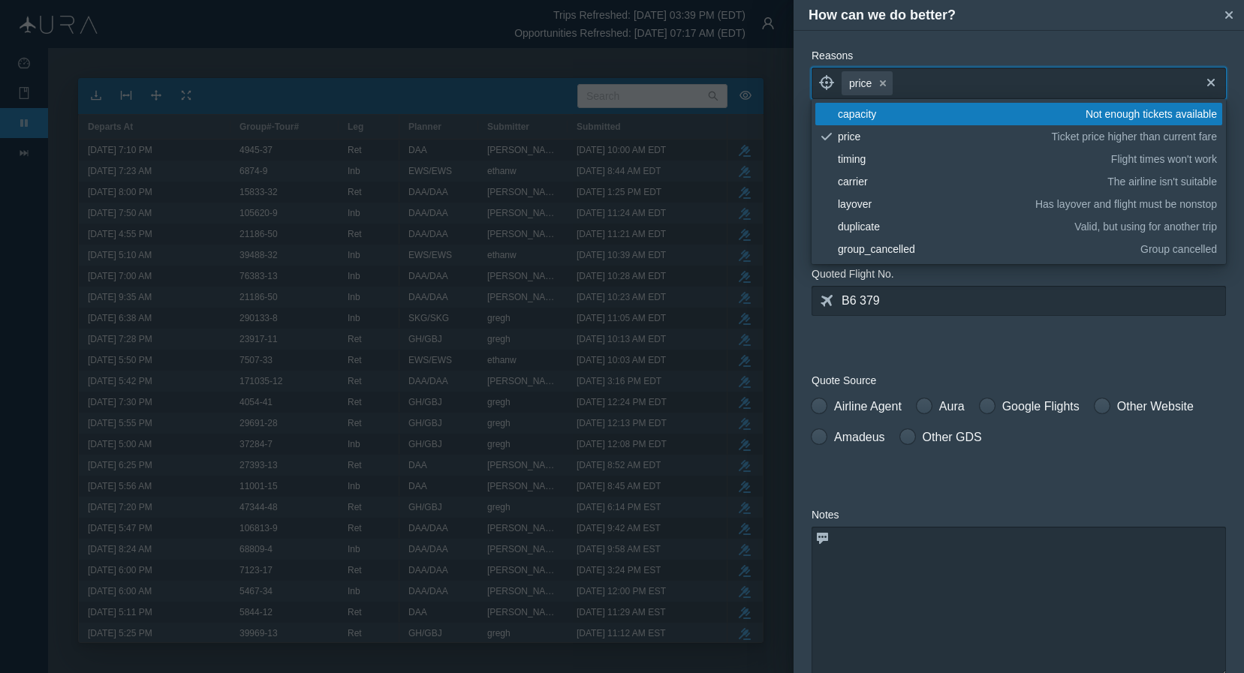
click at [1032, 363] on form "Reasons locate price small-cross cross blank capacity Not enough tickets availa…" at bounding box center [1019, 450] width 414 height 805
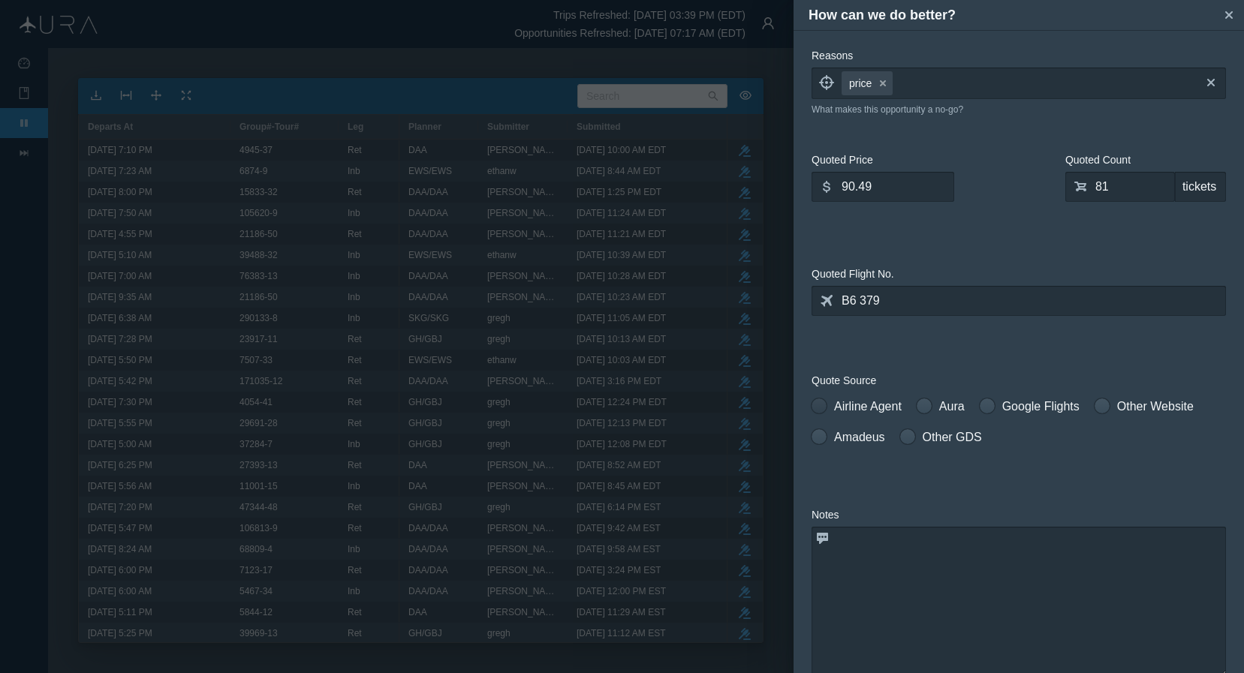
click at [821, 402] on span at bounding box center [819, 406] width 15 height 15
click at [821, 402] on input "Airline Agent" at bounding box center [817, 403] width 11 height 11
radio input "true"
drag, startPoint x: 890, startPoint y: 190, endPoint x: 706, endPoint y: 194, distance: 183.2
click at [706, 194] on div "How can we do better? small-cross Reasons locate price small-cross cross What m…" at bounding box center [622, 336] width 1244 height 673
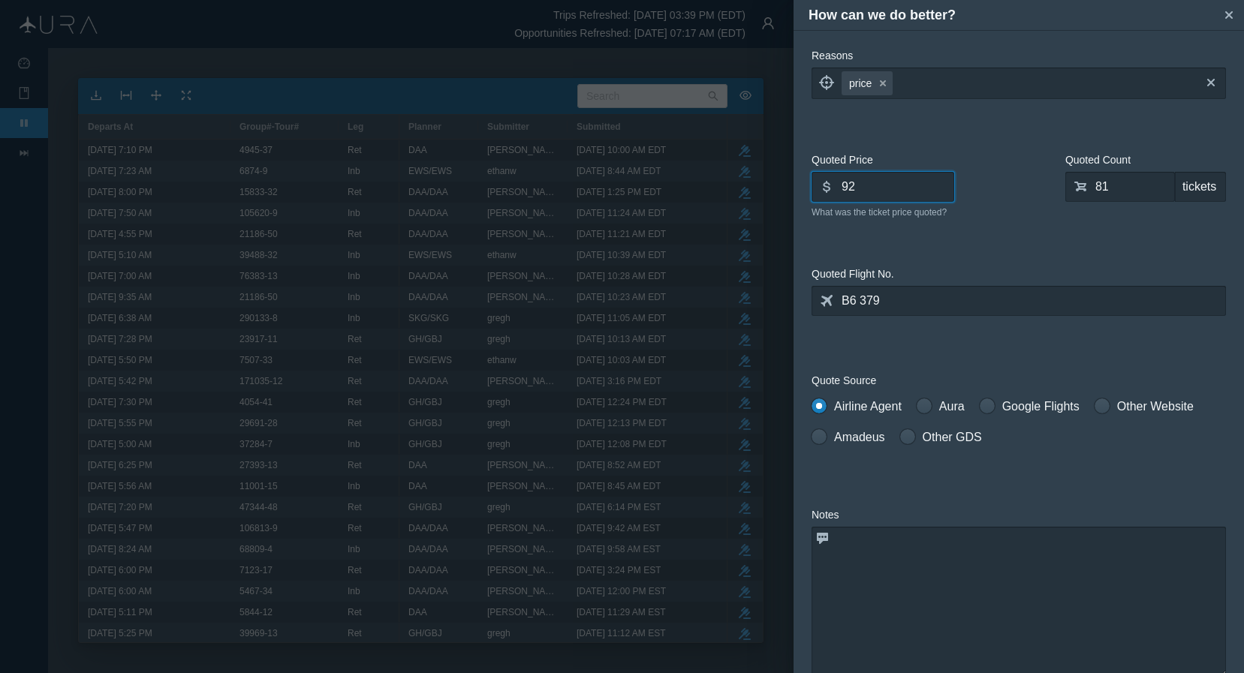
type input "9"
type input "230.30"
click at [962, 588] on textarea at bounding box center [1019, 602] width 414 height 150
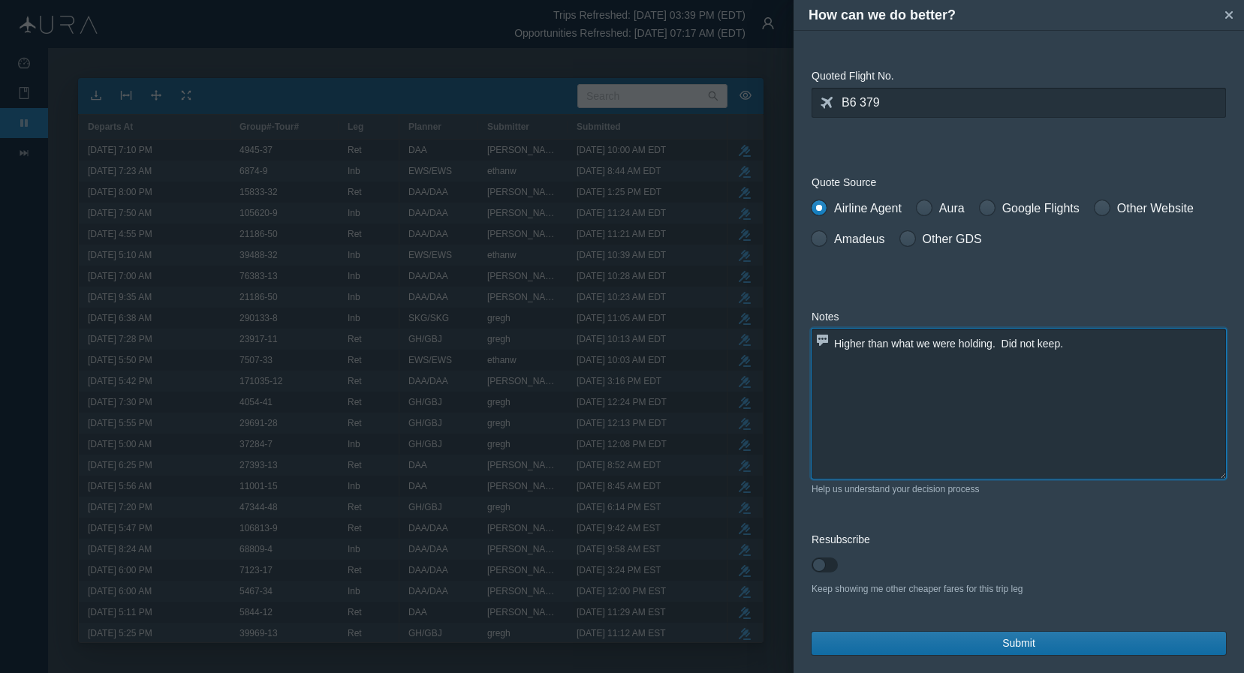
type textarea "Higher than what we were holding. Did not keep."
click at [1003, 644] on span "Submit" at bounding box center [1018, 644] width 33 height 16
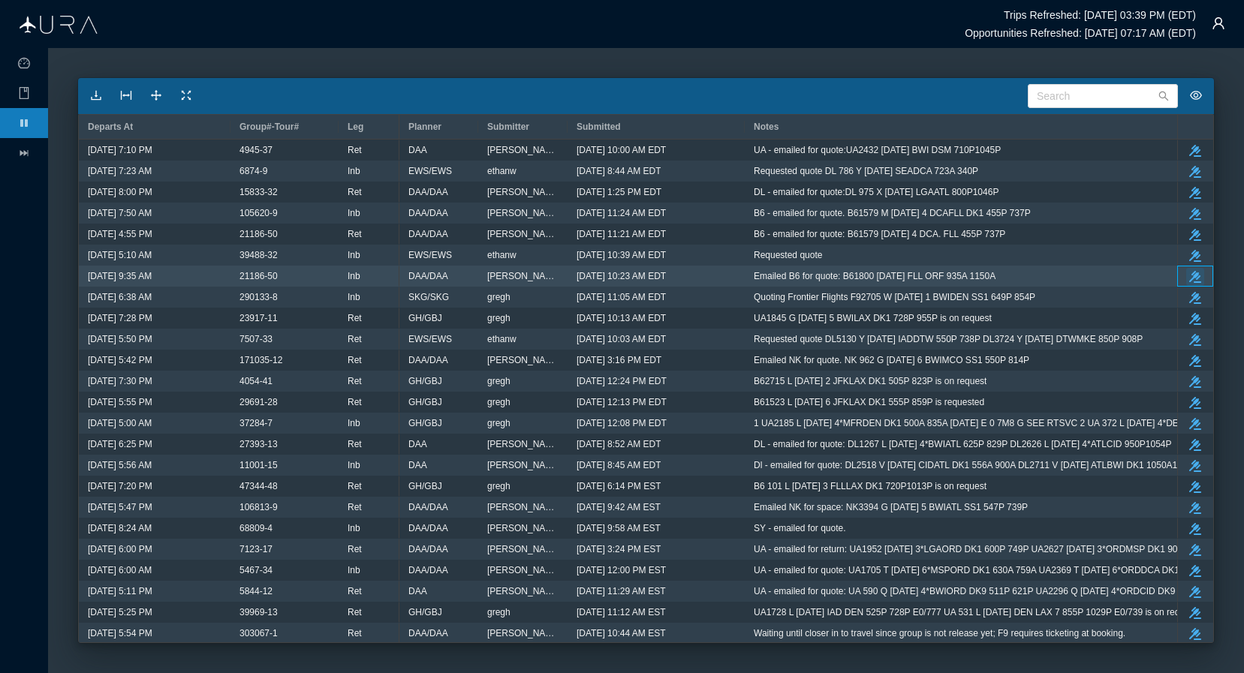
click at [1062, 275] on button "take-action" at bounding box center [1195, 277] width 18 height 18
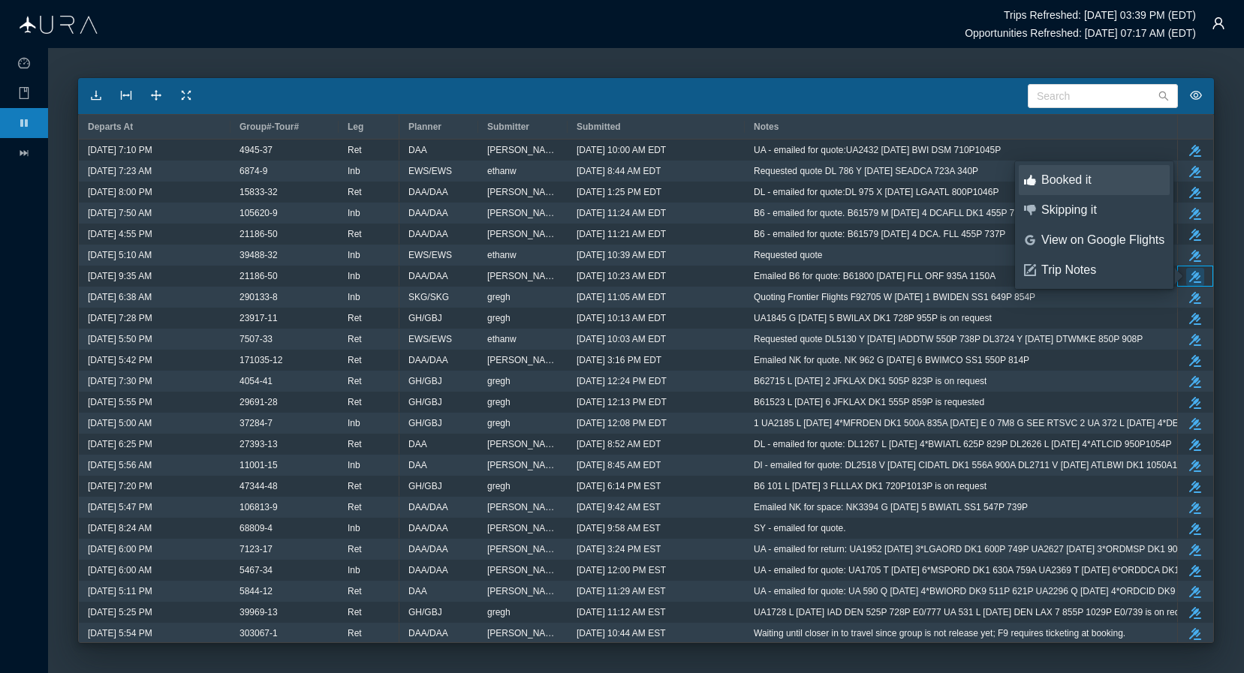
click at [1062, 178] on div "Booked it" at bounding box center [1102, 180] width 123 height 17
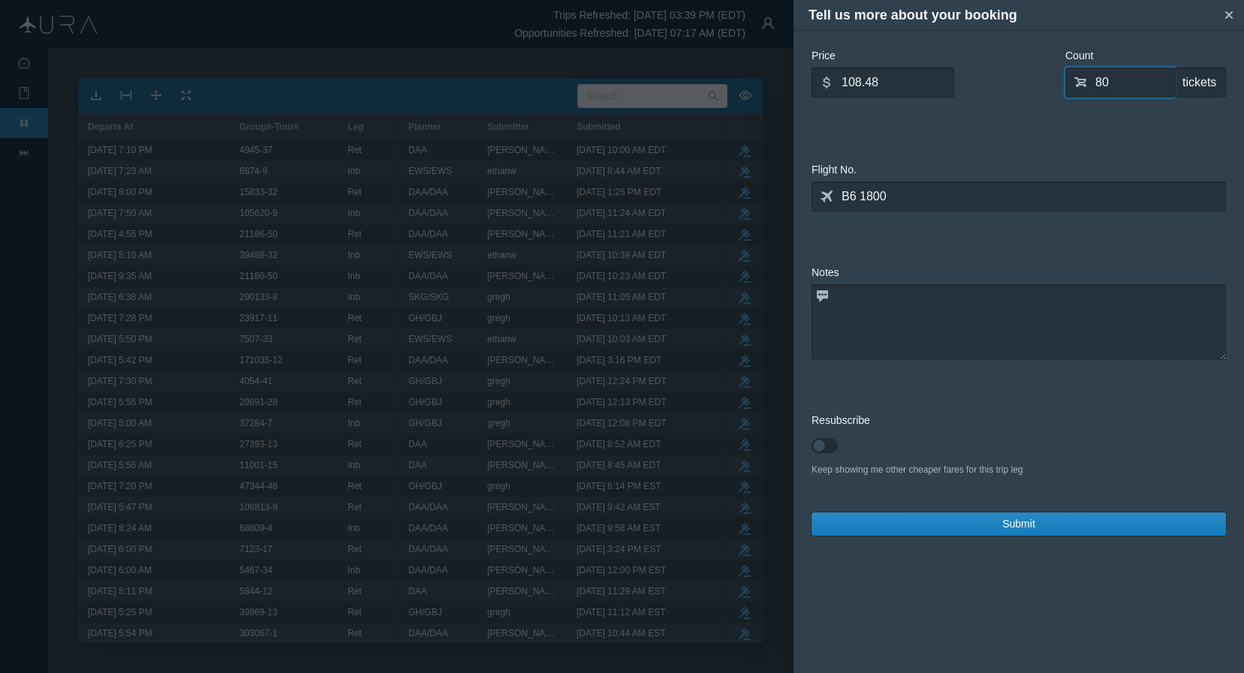
click at [1062, 87] on input "80" at bounding box center [1120, 83] width 110 height 30
drag, startPoint x: 926, startPoint y: 85, endPoint x: 812, endPoint y: 95, distance: 113.8
click at [812, 95] on input "108.48" at bounding box center [883, 83] width 143 height 30
type input "1"
type input "222.789"
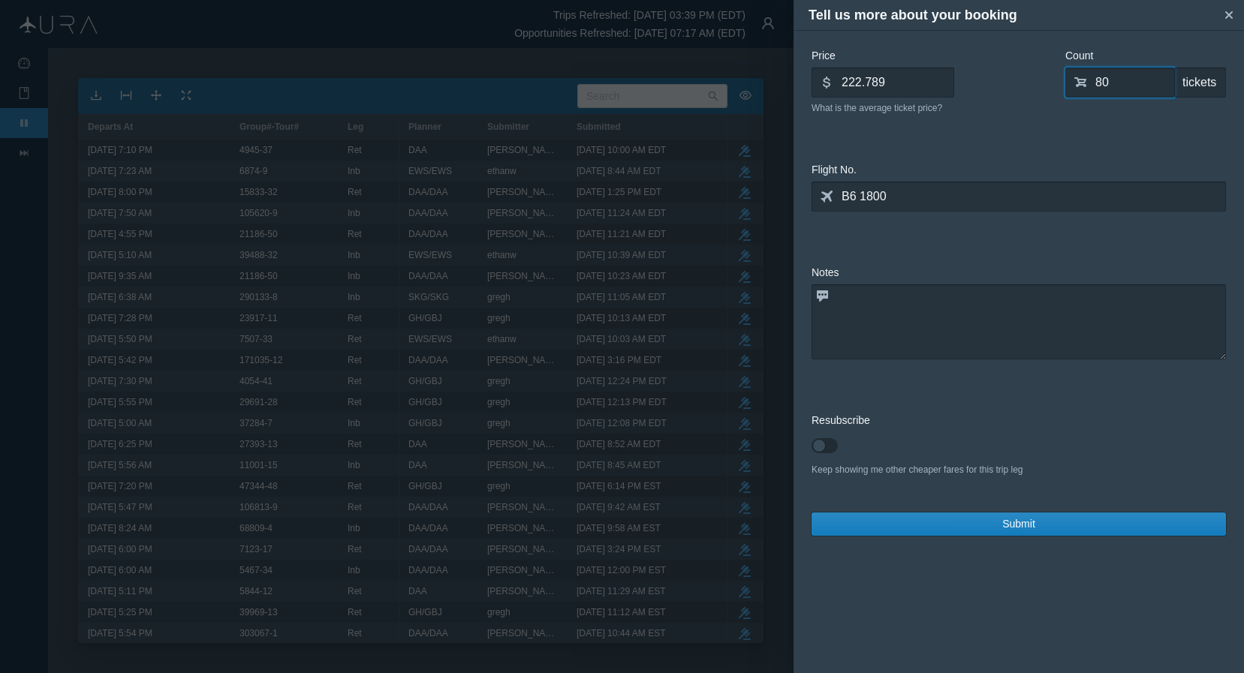
click at [1062, 85] on input "80" at bounding box center [1120, 83] width 110 height 30
type input "0"
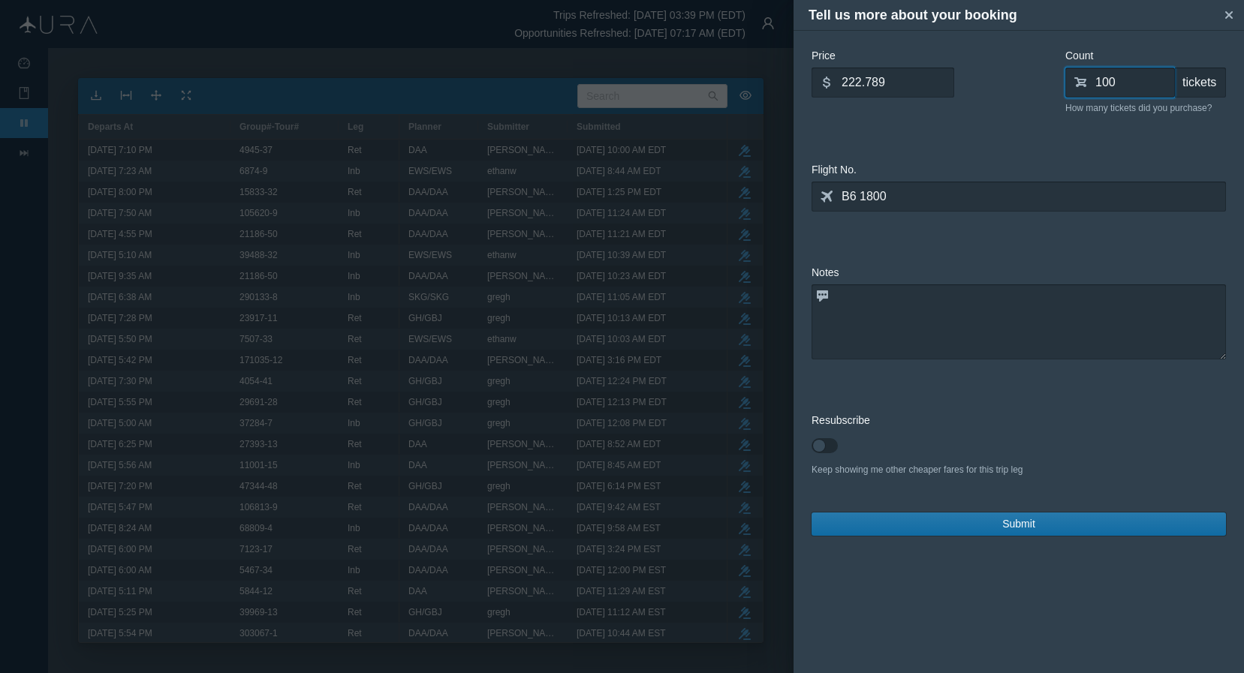
type input "100"
click at [1004, 525] on span "Submit" at bounding box center [1018, 524] width 33 height 16
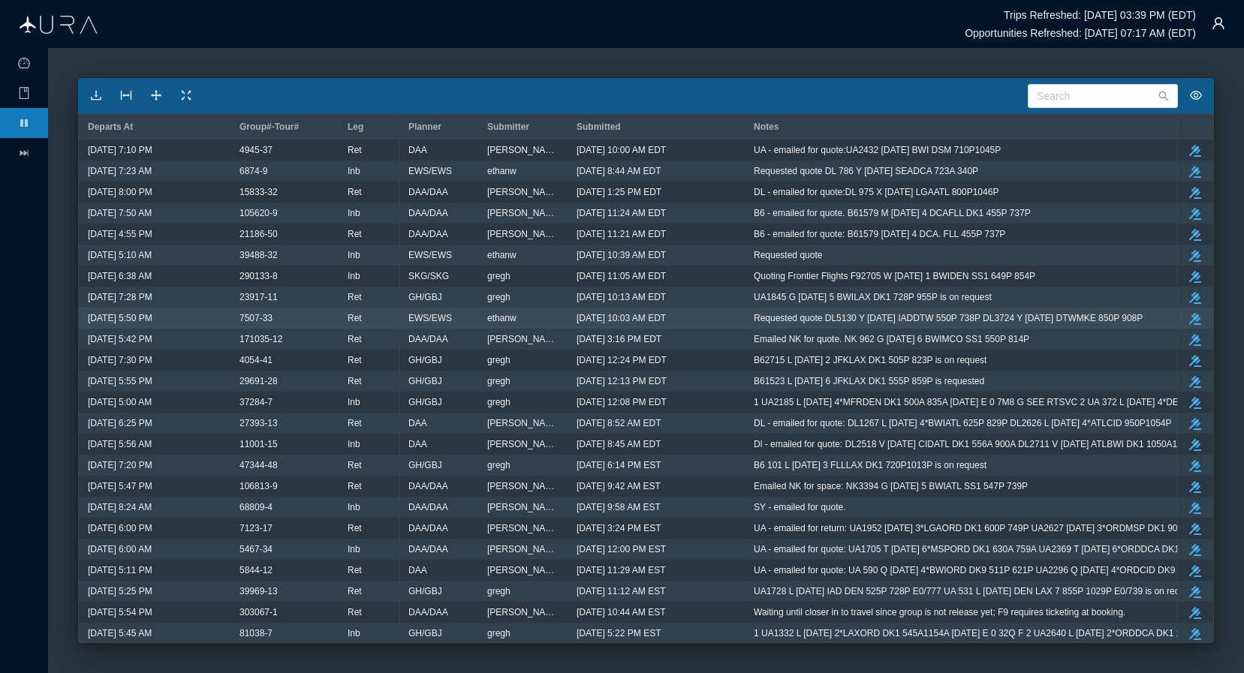
scroll to position [0, 0]
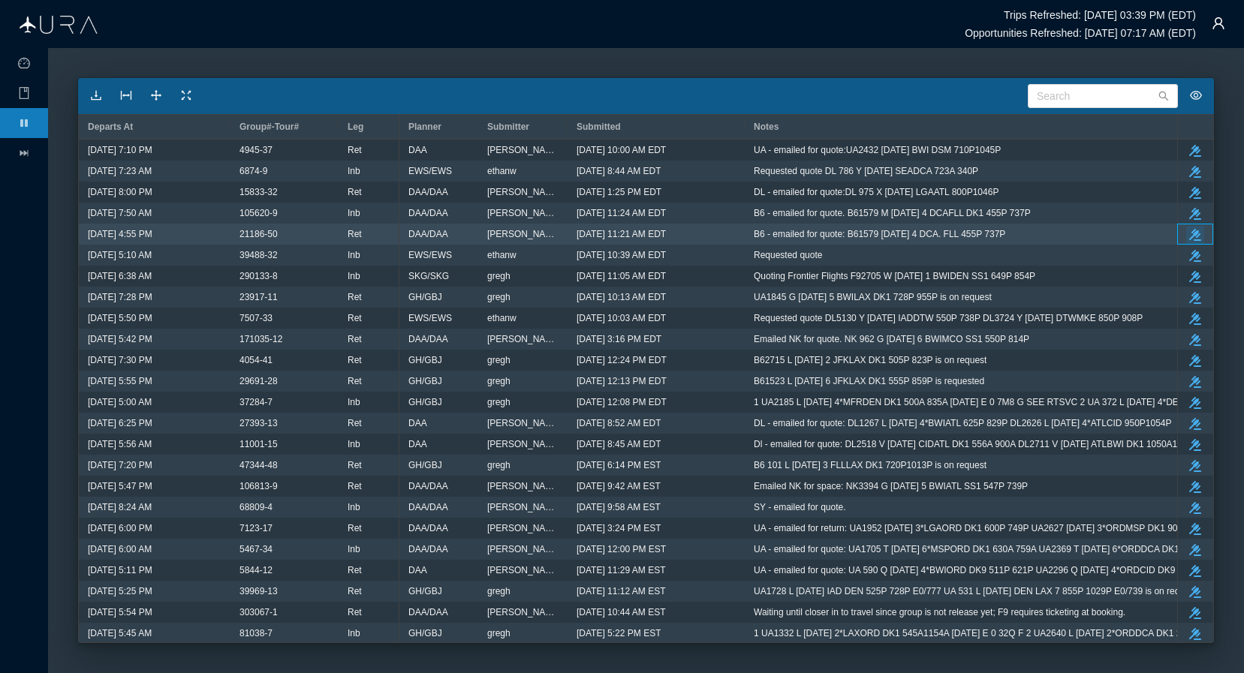
click at [1062, 236] on icon "button" at bounding box center [1195, 235] width 12 height 12
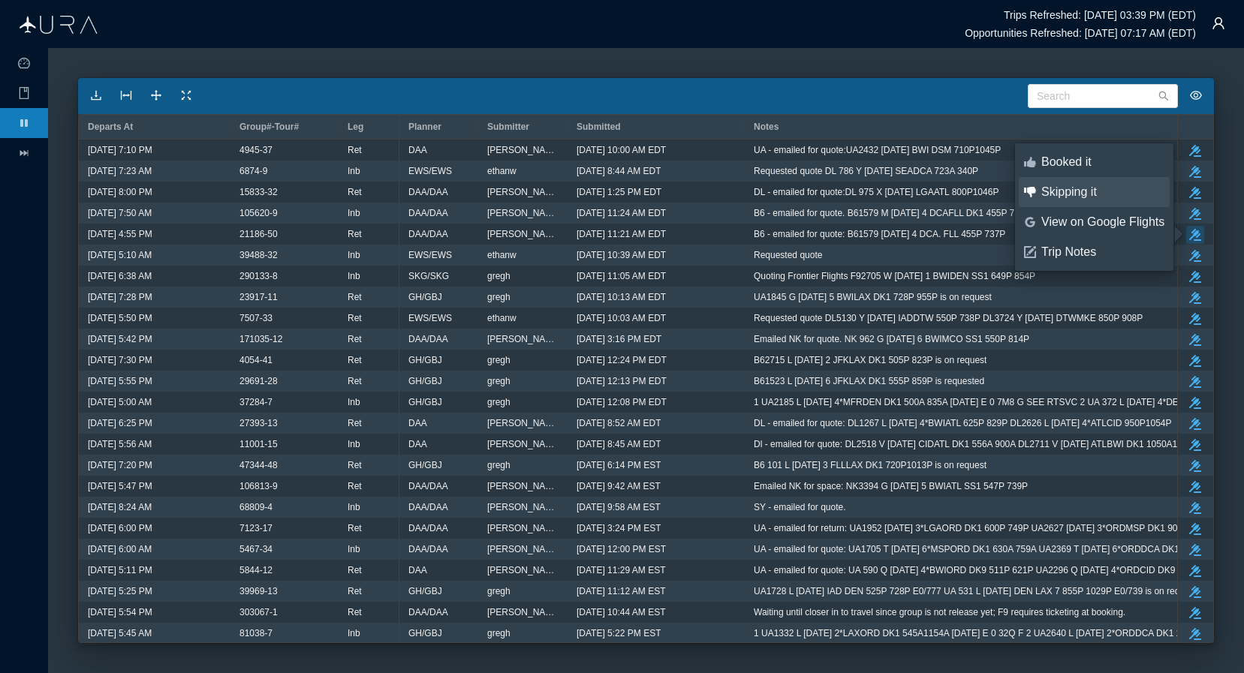
click at [1062, 192] on div "Skipping it" at bounding box center [1102, 192] width 123 height 17
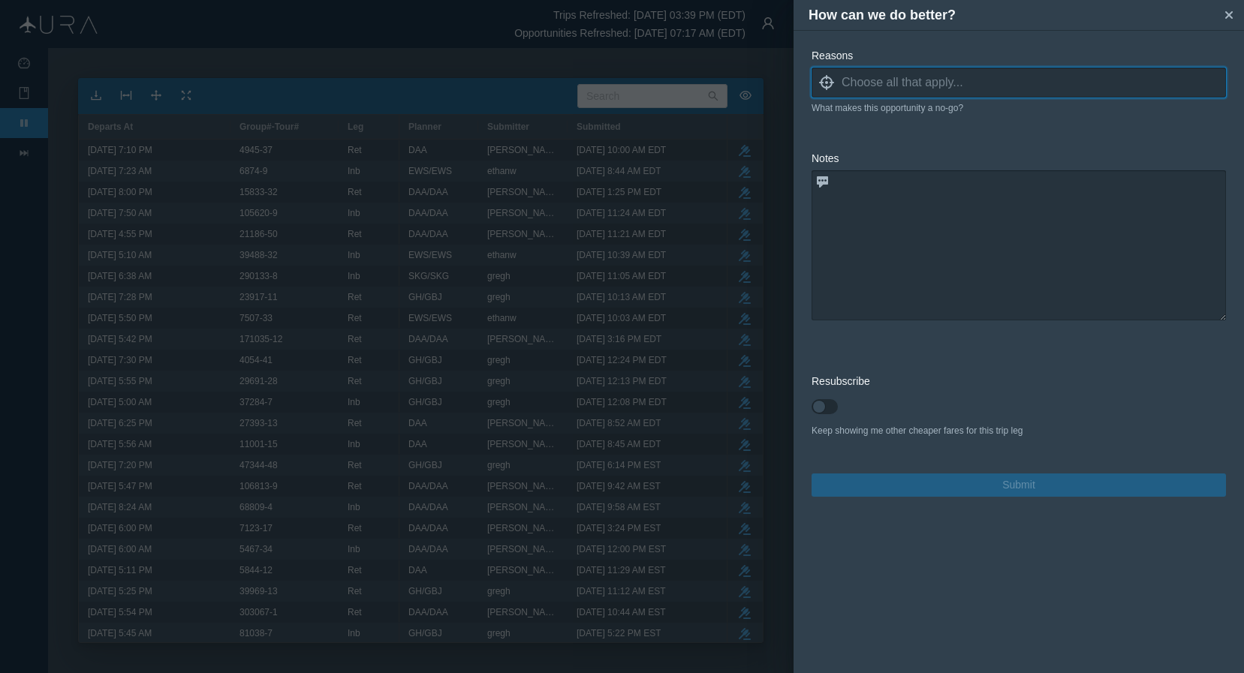
click at [893, 85] on input at bounding box center [1034, 82] width 384 height 23
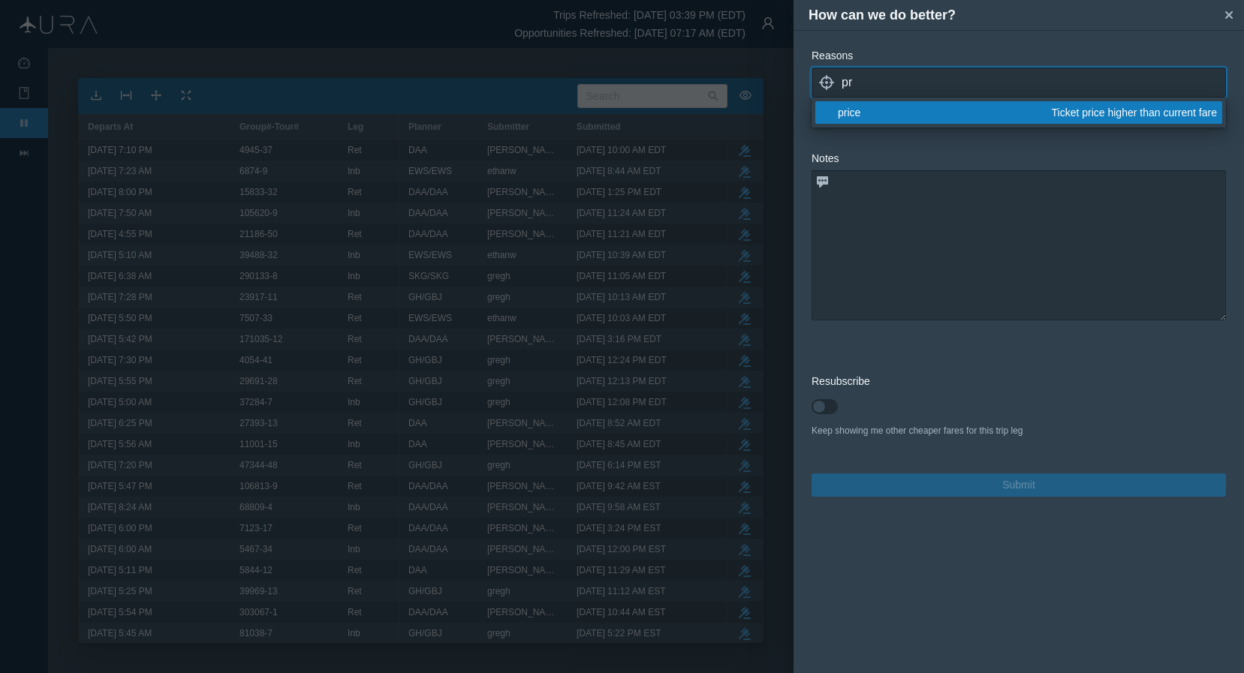
type input "pr"
click at [870, 109] on div "price" at bounding box center [942, 112] width 209 height 15
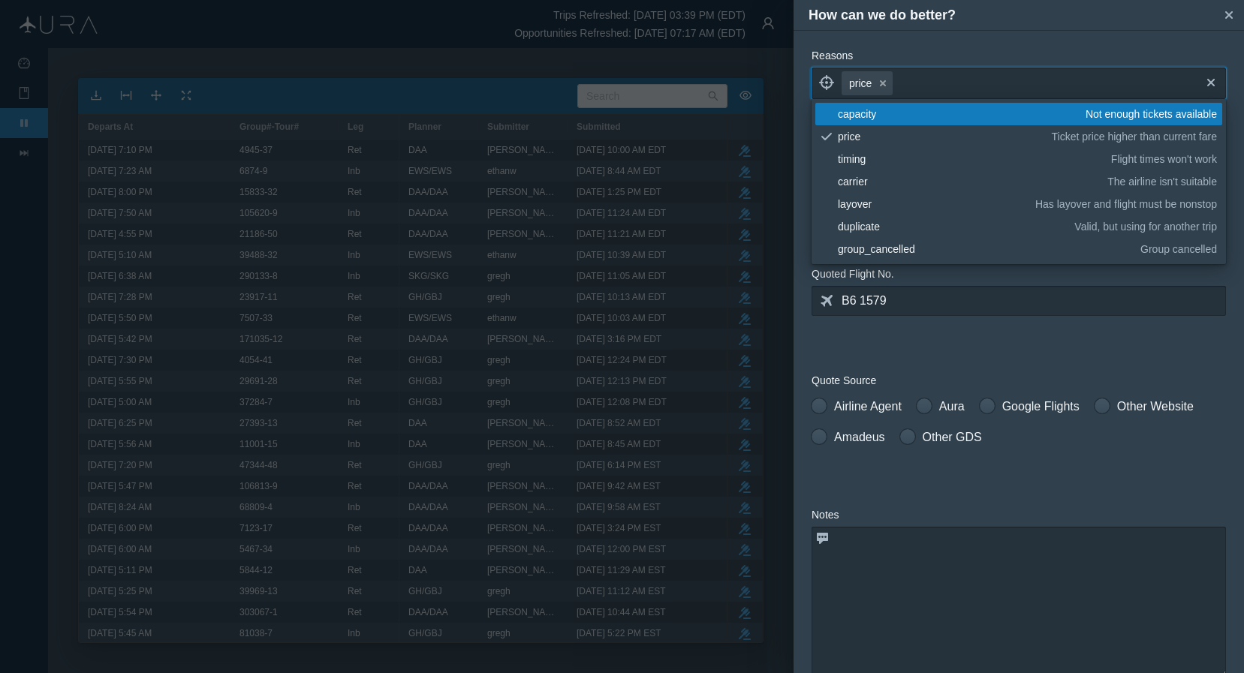
click at [1062, 352] on form "Reasons locate price small-cross cross blank capacity Not enough tickets availa…" at bounding box center [1019, 450] width 414 height 805
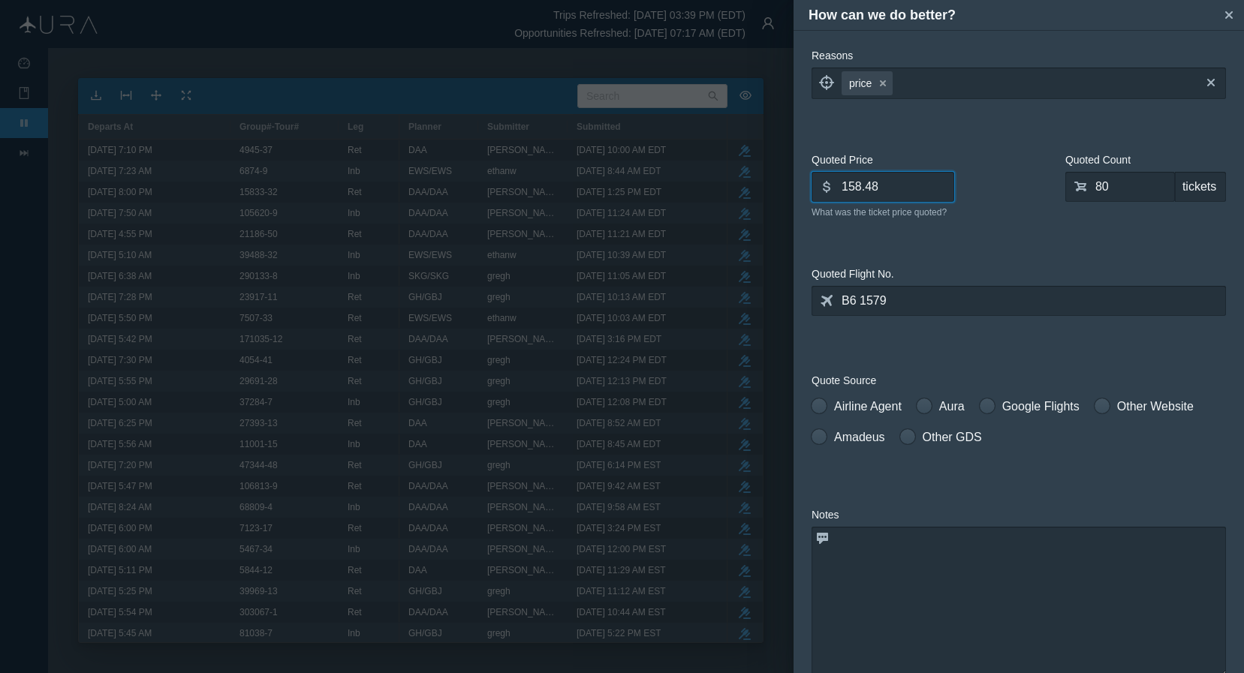
drag, startPoint x: 891, startPoint y: 189, endPoint x: 717, endPoint y: 197, distance: 174.4
click at [717, 197] on div "How can we do better? small-cross Reasons locate price small-cross cross What m…" at bounding box center [622, 336] width 1244 height 673
type input "1"
type input "2"
type input "244.28"
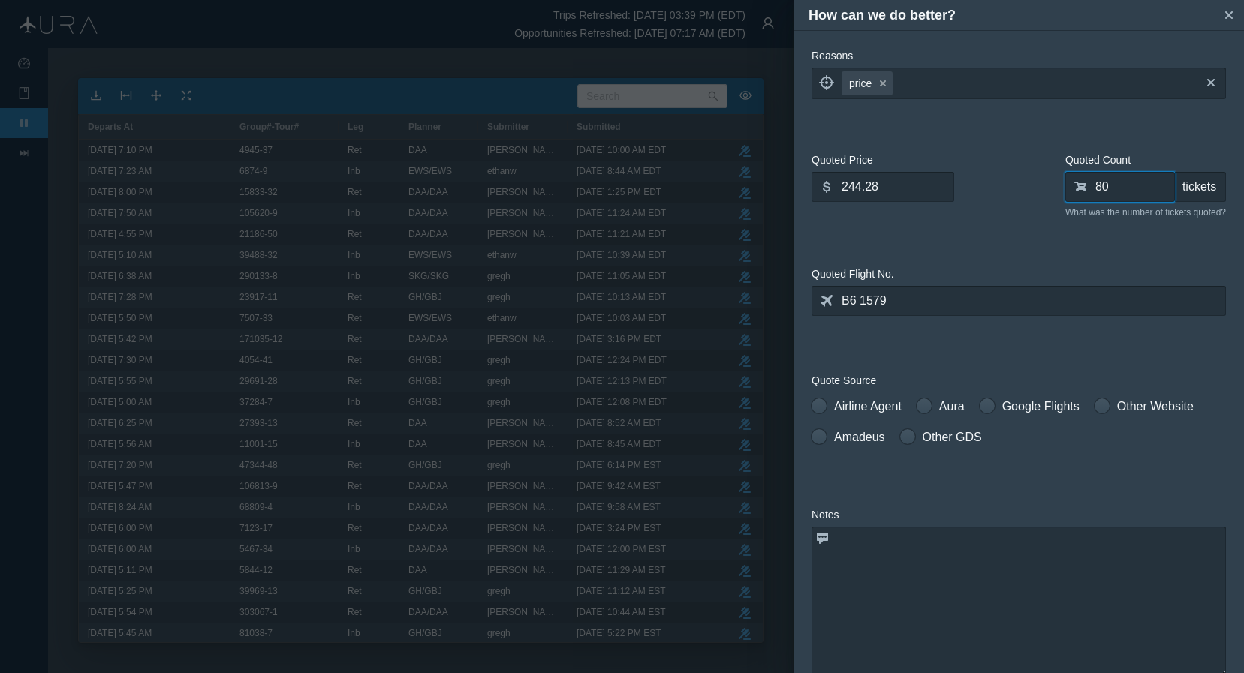
type input "0"
type input "55"
click at [873, 615] on textarea at bounding box center [1019, 602] width 414 height 150
click at [821, 404] on span at bounding box center [819, 406] width 15 height 15
click at [821, 404] on input "Airline Agent" at bounding box center [817, 403] width 11 height 11
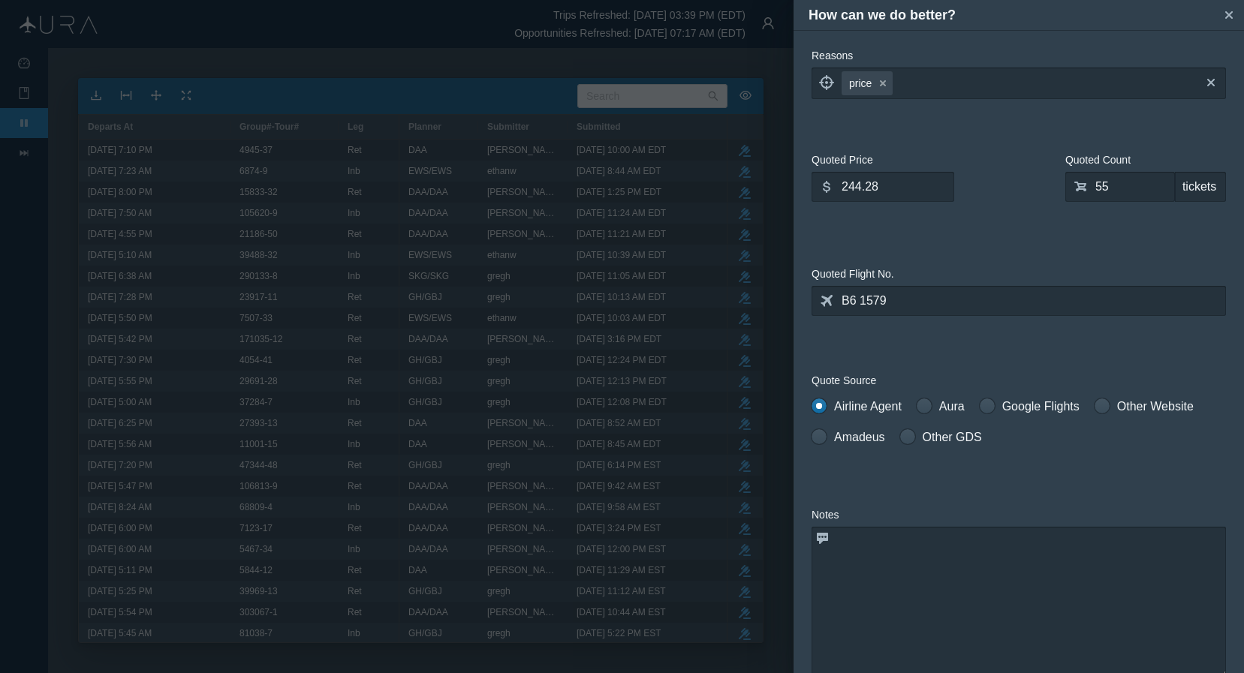
radio input "true"
click at [931, 580] on textarea at bounding box center [1019, 602] width 414 height 150
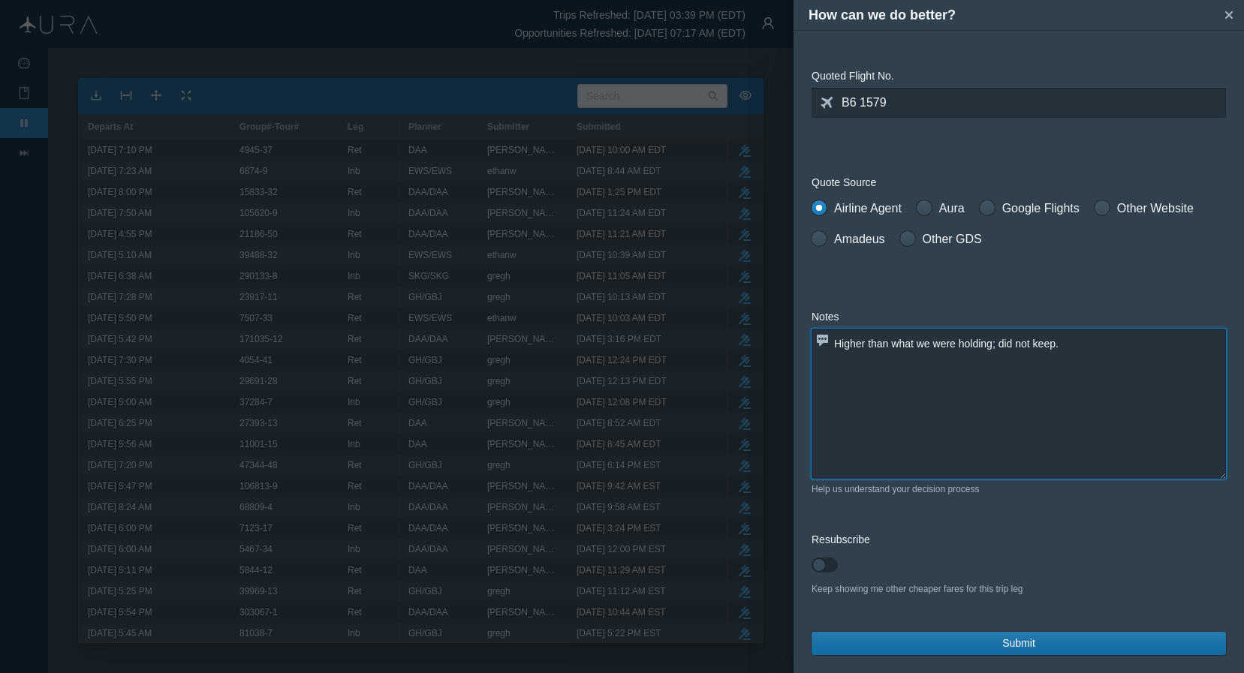
scroll to position [198, 0]
type textarea "Higher than what we were holding; did not keep."
click at [1016, 647] on span "Submit" at bounding box center [1018, 644] width 33 height 16
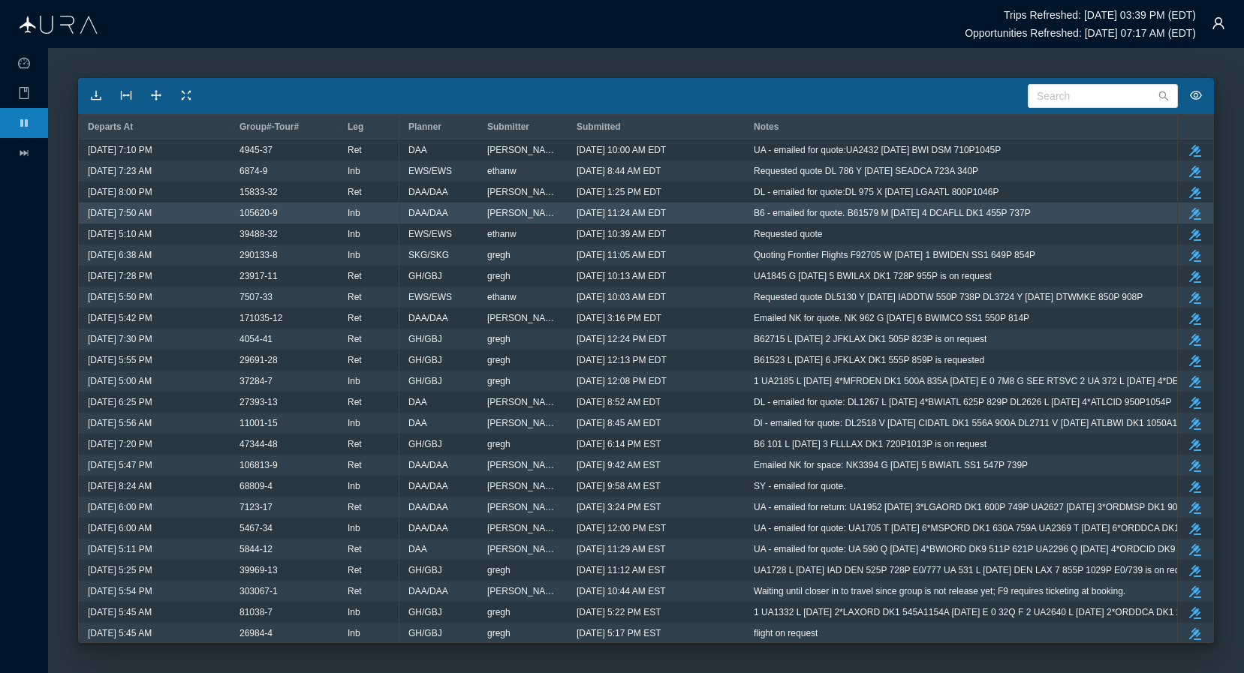
scroll to position [0, 0]
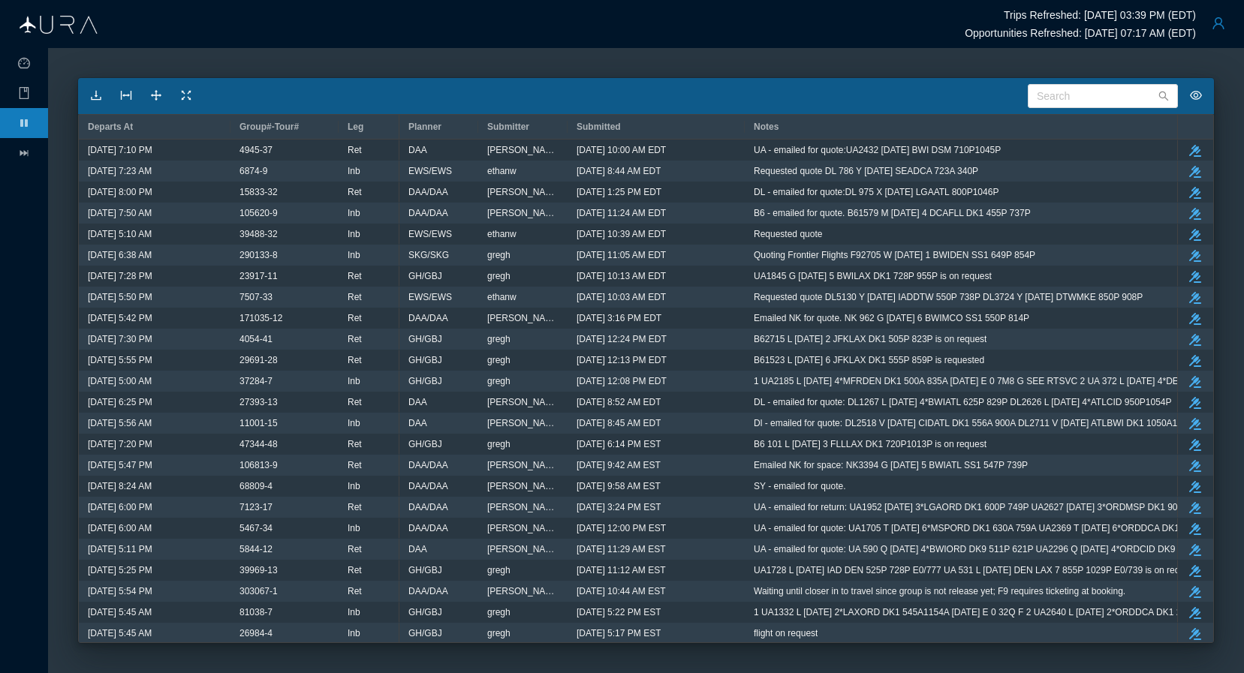
click at [1062, 21] on button "button" at bounding box center [1218, 23] width 30 height 30
click at [1062, 116] on div "Logout" at bounding box center [1181, 116] width 100 height 17
